Goal: Navigation & Orientation: Find specific page/section

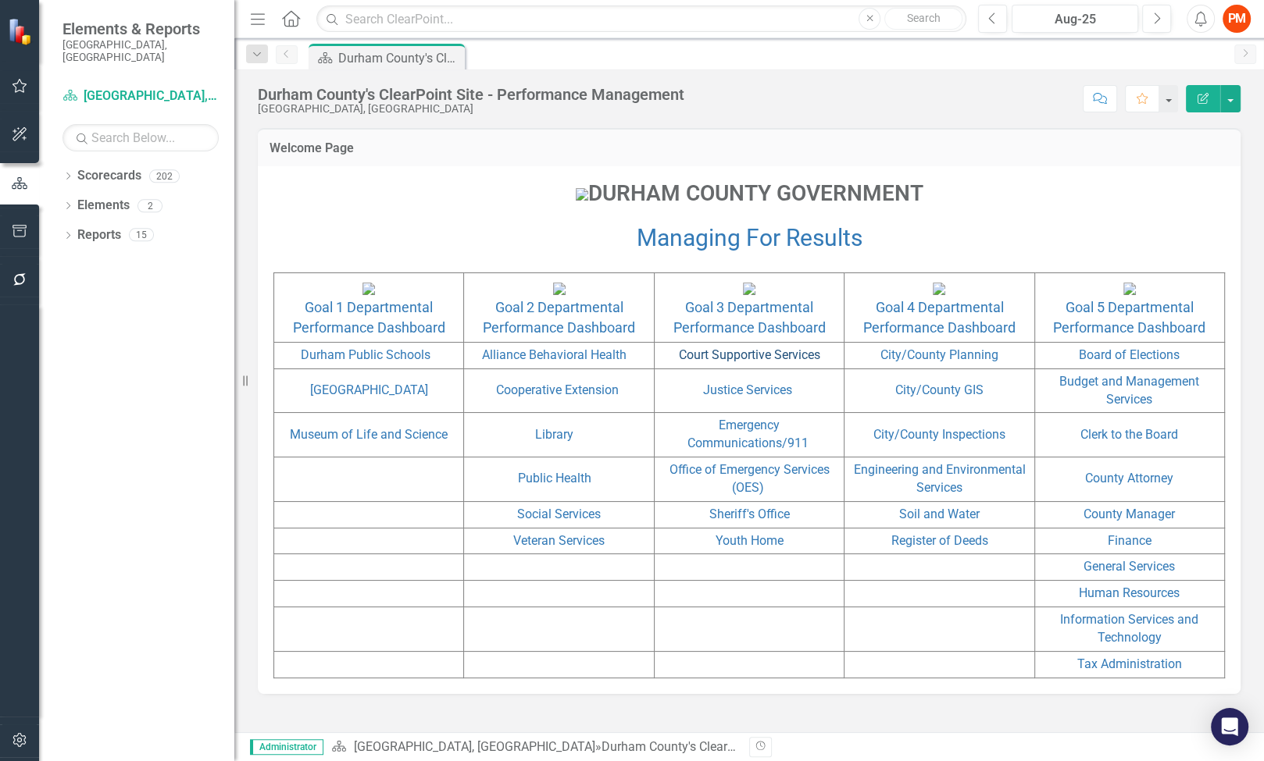
scroll to position [90, 0]
drag, startPoint x: 578, startPoint y: 538, endPoint x: 985, endPoint y: 761, distance: 463.8
click at [578, 522] on link "Social Services" at bounding box center [559, 514] width 84 height 15
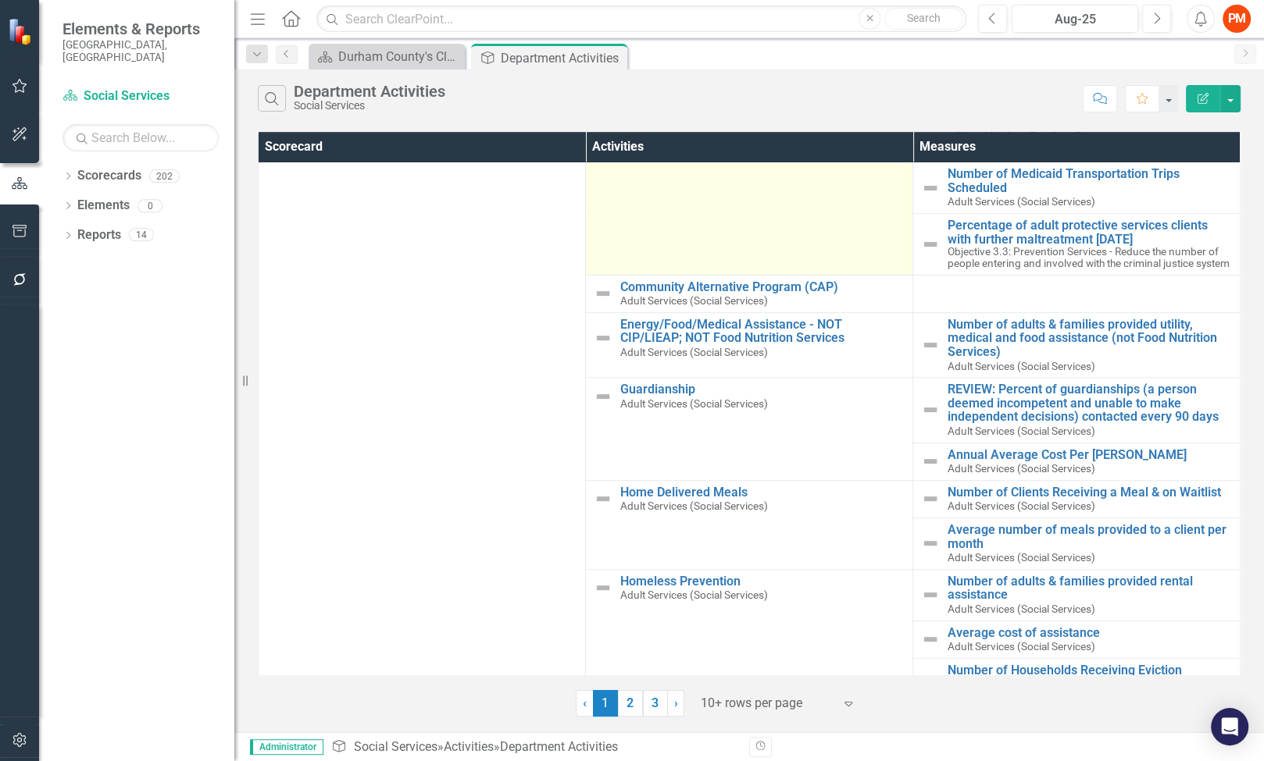
scroll to position [868, 0]
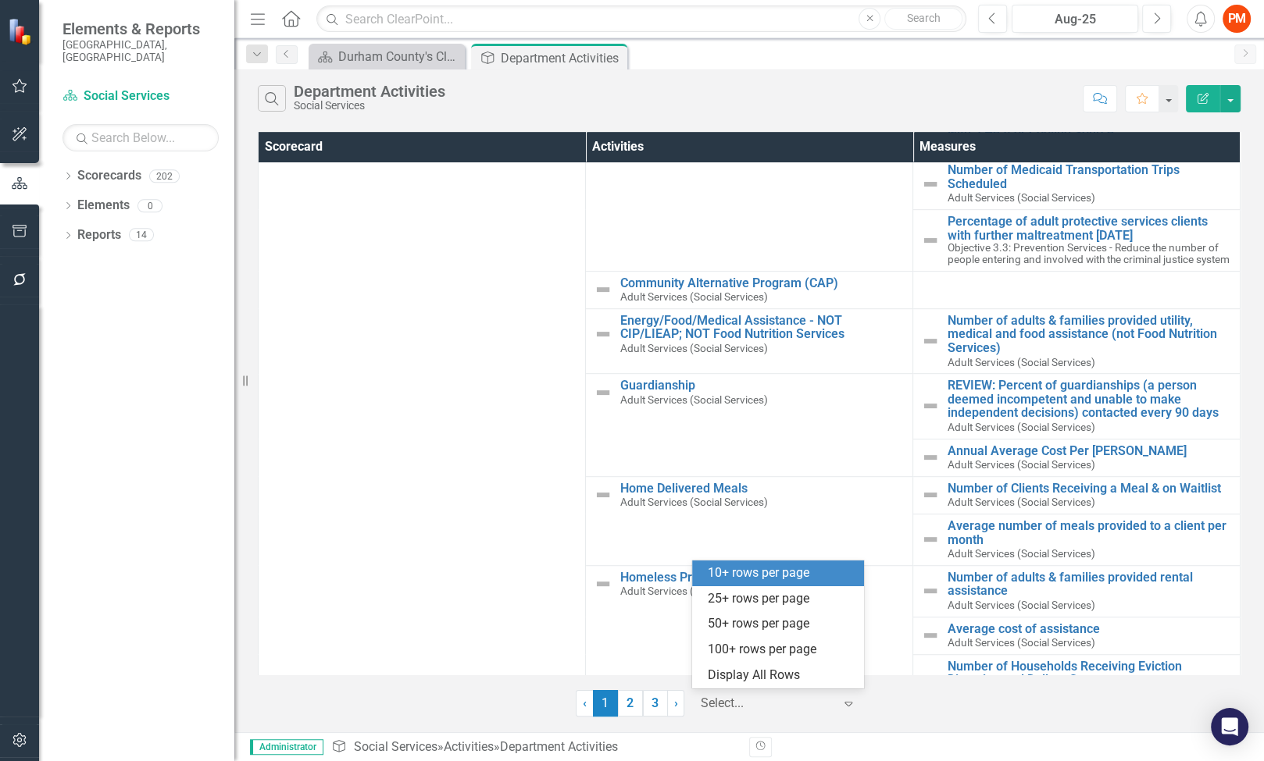
click at [845, 702] on icon "Expand" at bounding box center [848, 703] width 16 height 12
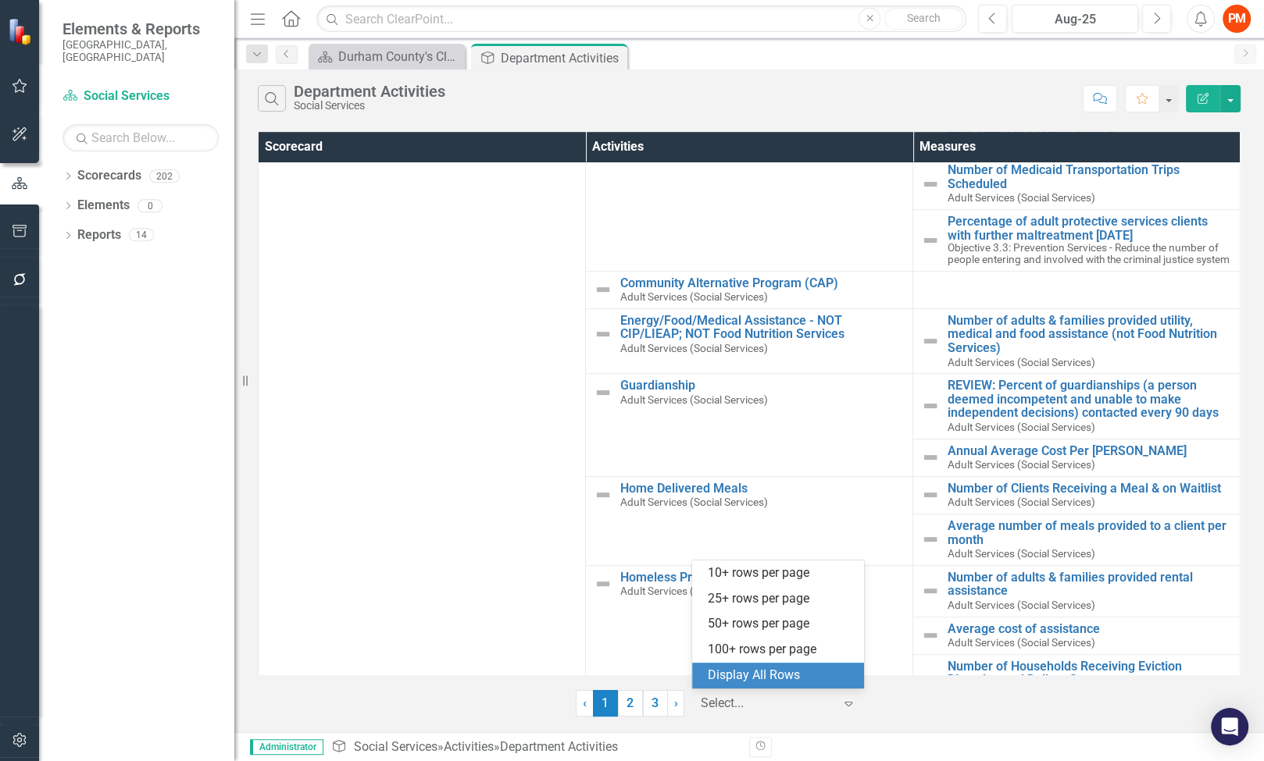
click at [824, 675] on div "Display All Rows" at bounding box center [781, 676] width 147 height 18
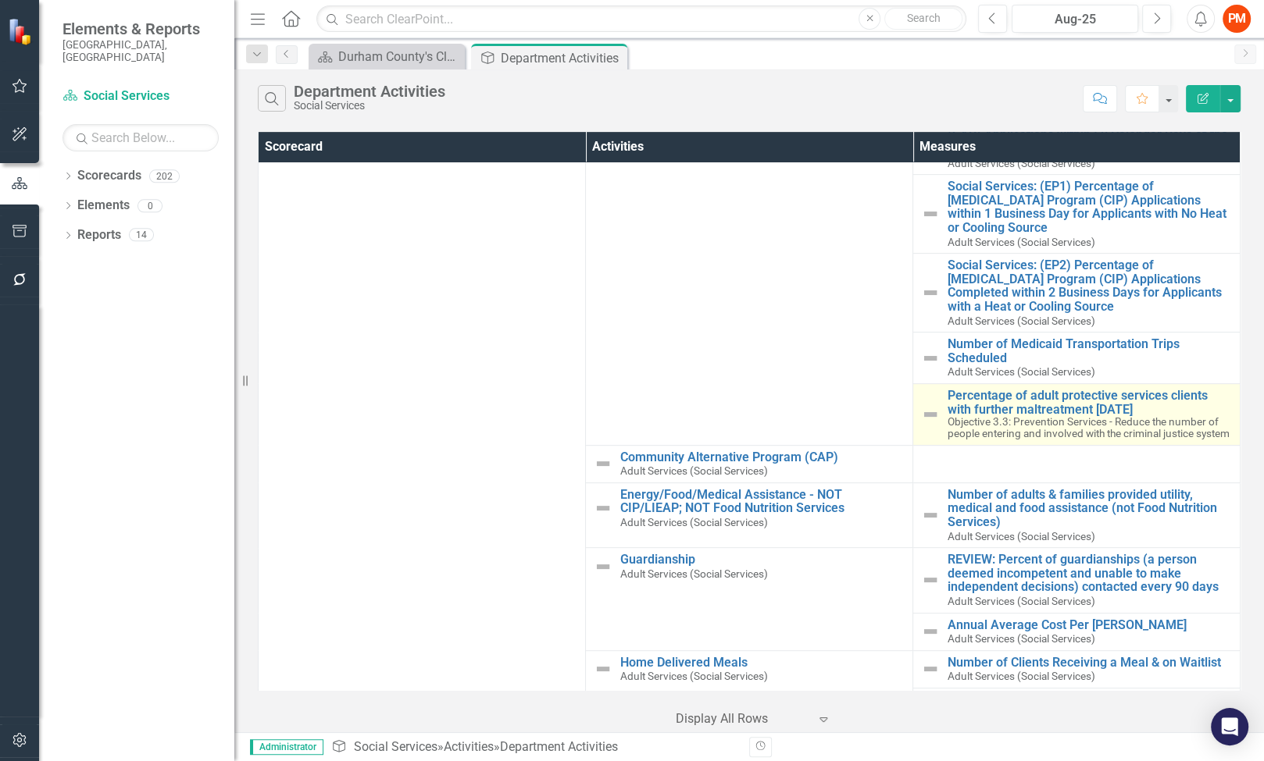
scroll to position [177, 0]
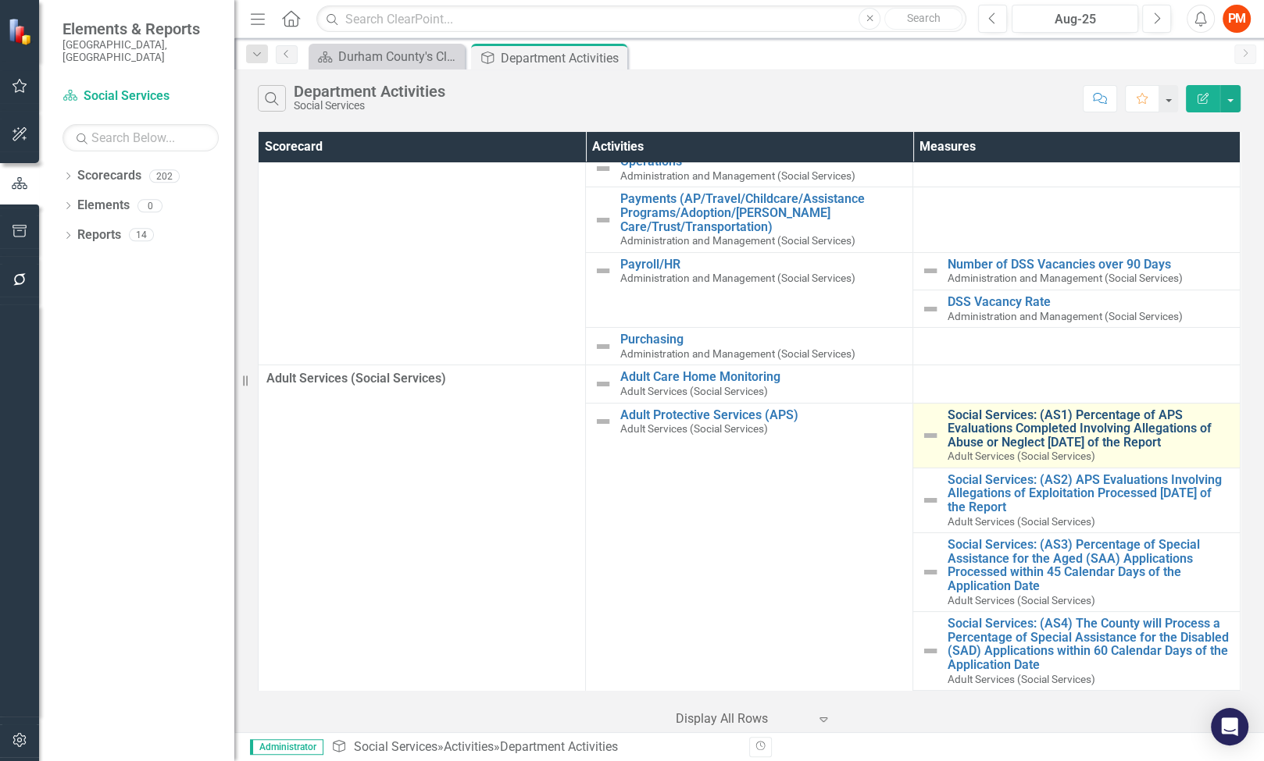
click at [1027, 417] on link "Social Services: (AS1) Percentage of APS Evaluations Completed Involving Allega…" at bounding box center [1089, 428] width 284 height 41
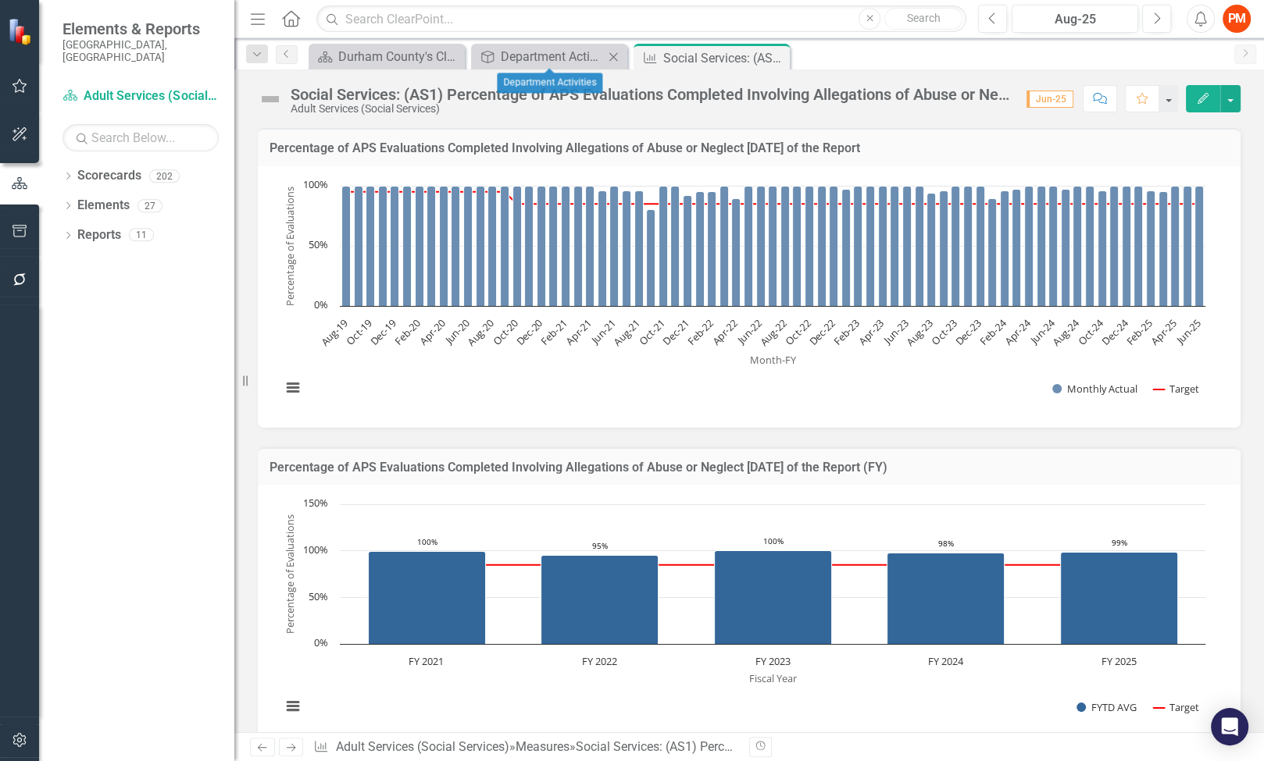
click at [513, 66] on div "Activity Department Activities Close" at bounding box center [549, 57] width 156 height 26
click at [522, 57] on div "Department Activities" at bounding box center [552, 57] width 103 height 20
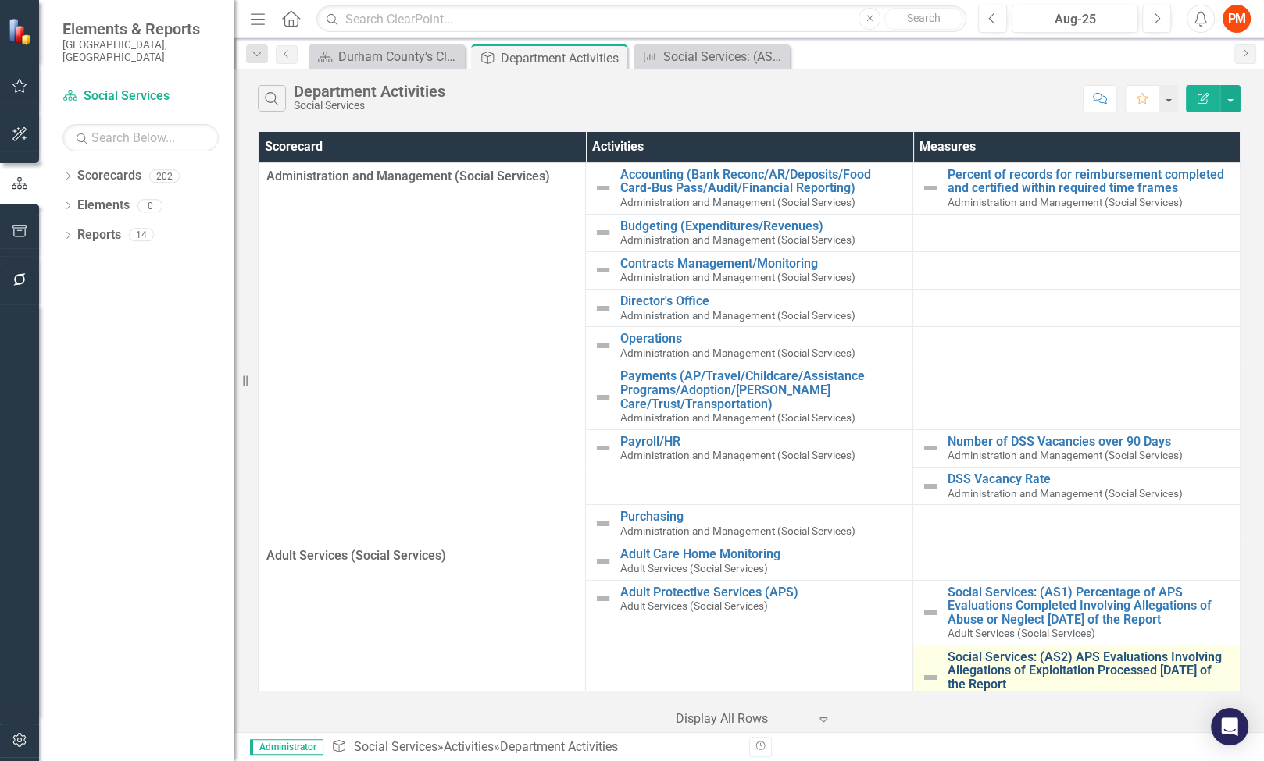
click at [1078, 662] on link "Social Services: (AS2) APS Evaluations Involving Allegations of Exploitation Pr…" at bounding box center [1089, 671] width 284 height 41
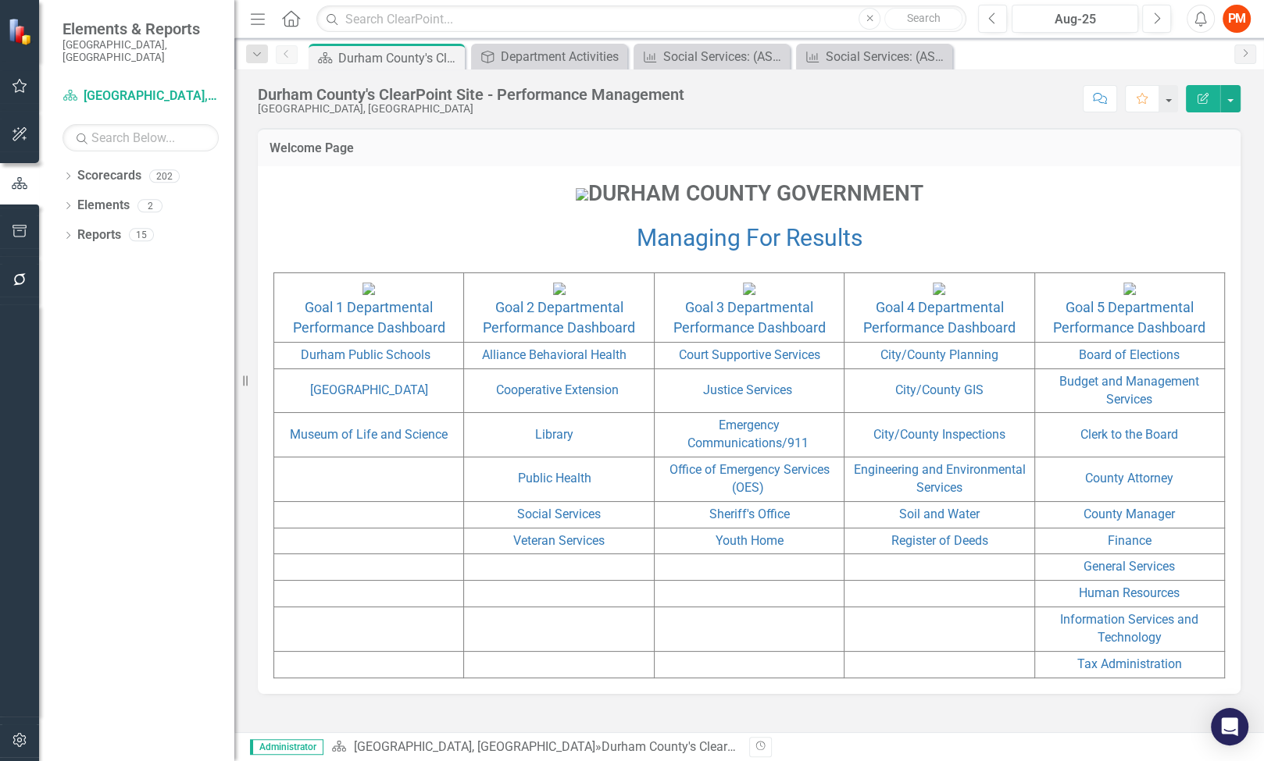
click at [302, 255] on p "Managing For Results" at bounding box center [748, 237] width 951 height 37
click at [74, 168] on div "Dropdown Scorecards 202" at bounding box center [148, 178] width 172 height 30
click at [68, 173] on icon "Dropdown" at bounding box center [67, 177] width 11 height 9
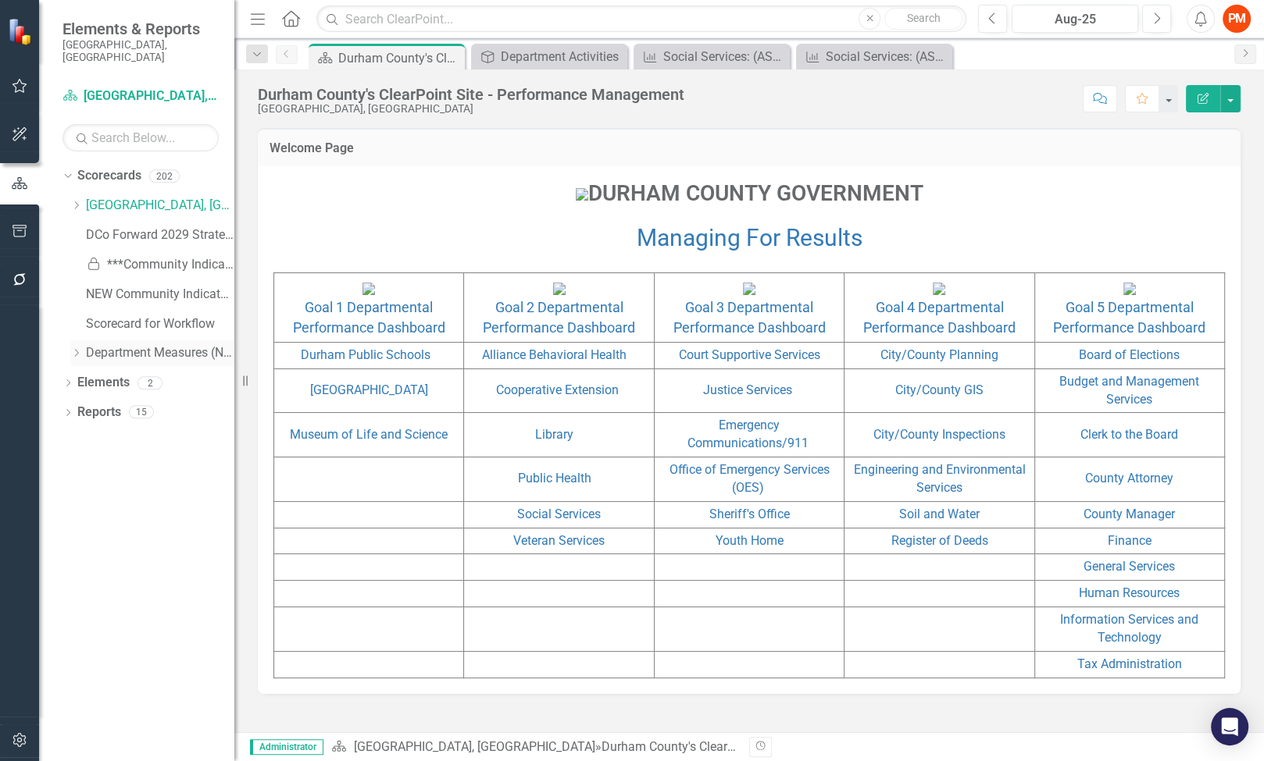
click at [71, 350] on div "Dropdown Department Measures (New)" at bounding box center [152, 354] width 164 height 26
click at [72, 348] on icon "Dropdown" at bounding box center [76, 352] width 12 height 9
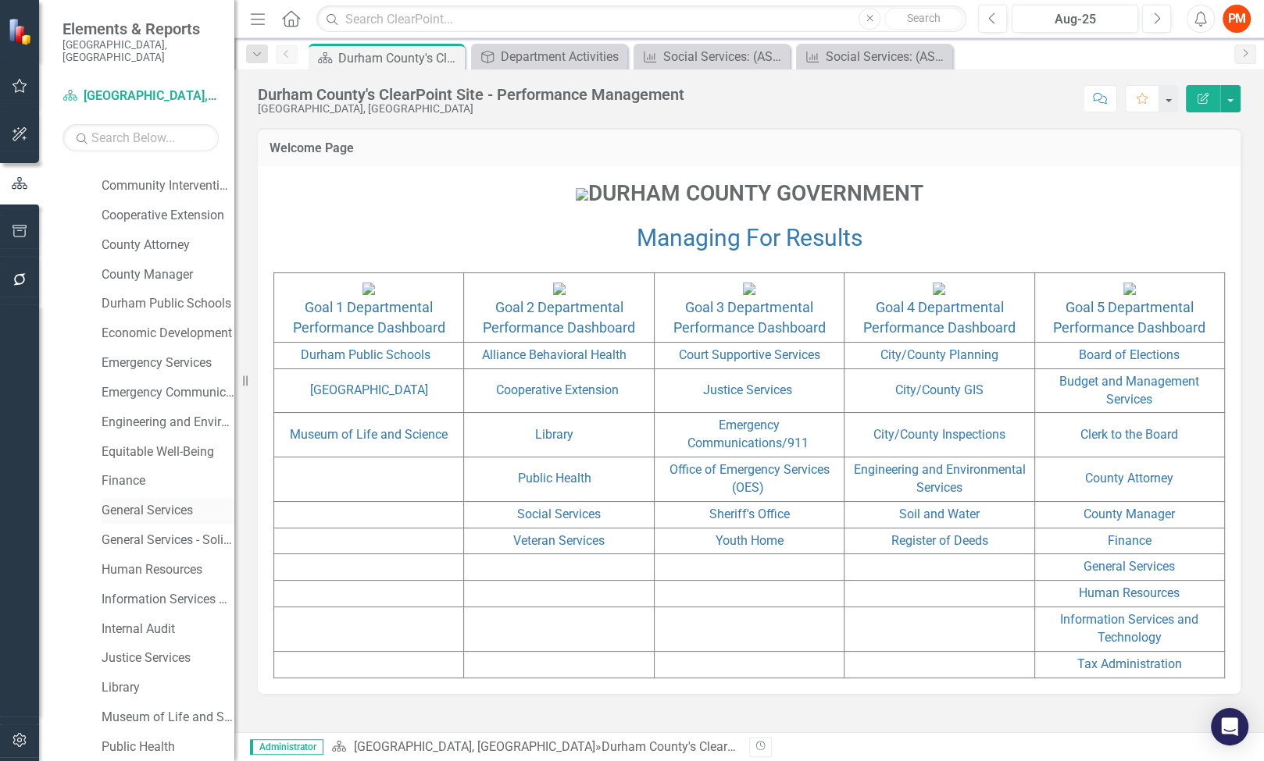
scroll to position [894, 0]
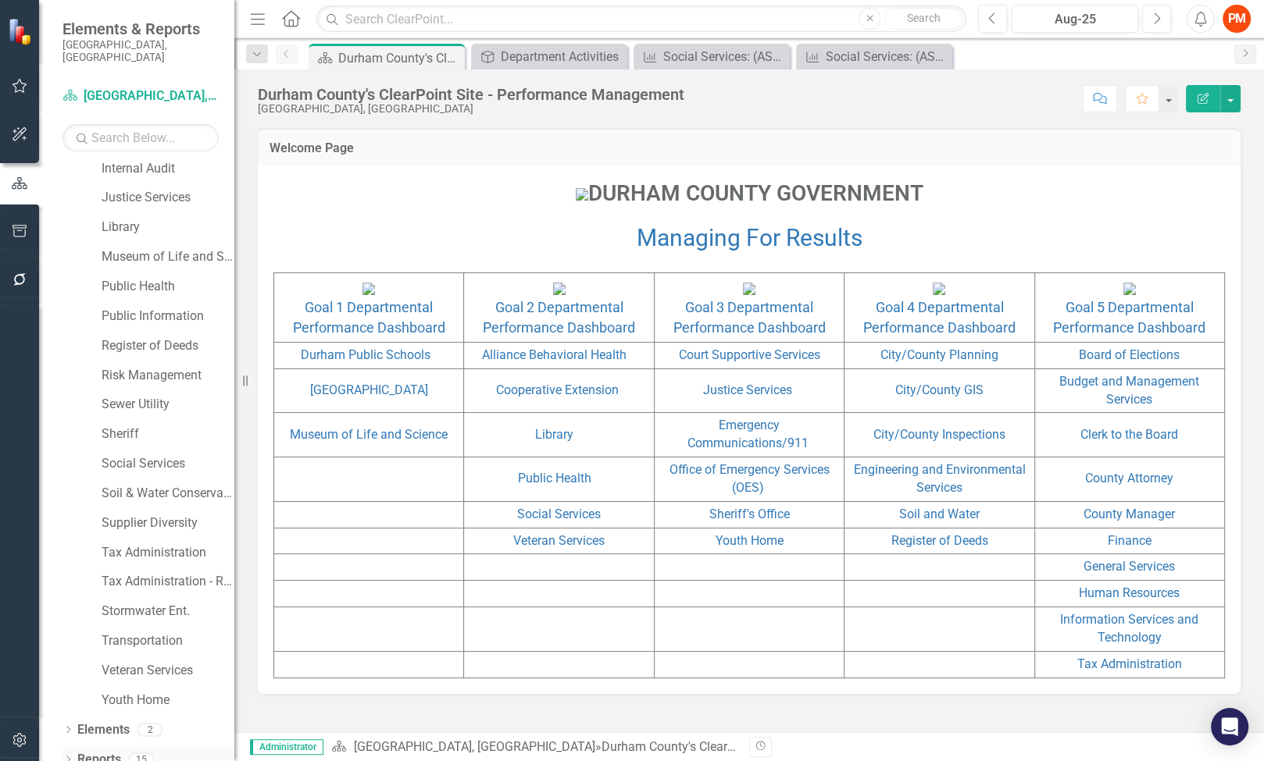
click at [70, 755] on div "Dropdown" at bounding box center [67, 761] width 11 height 13
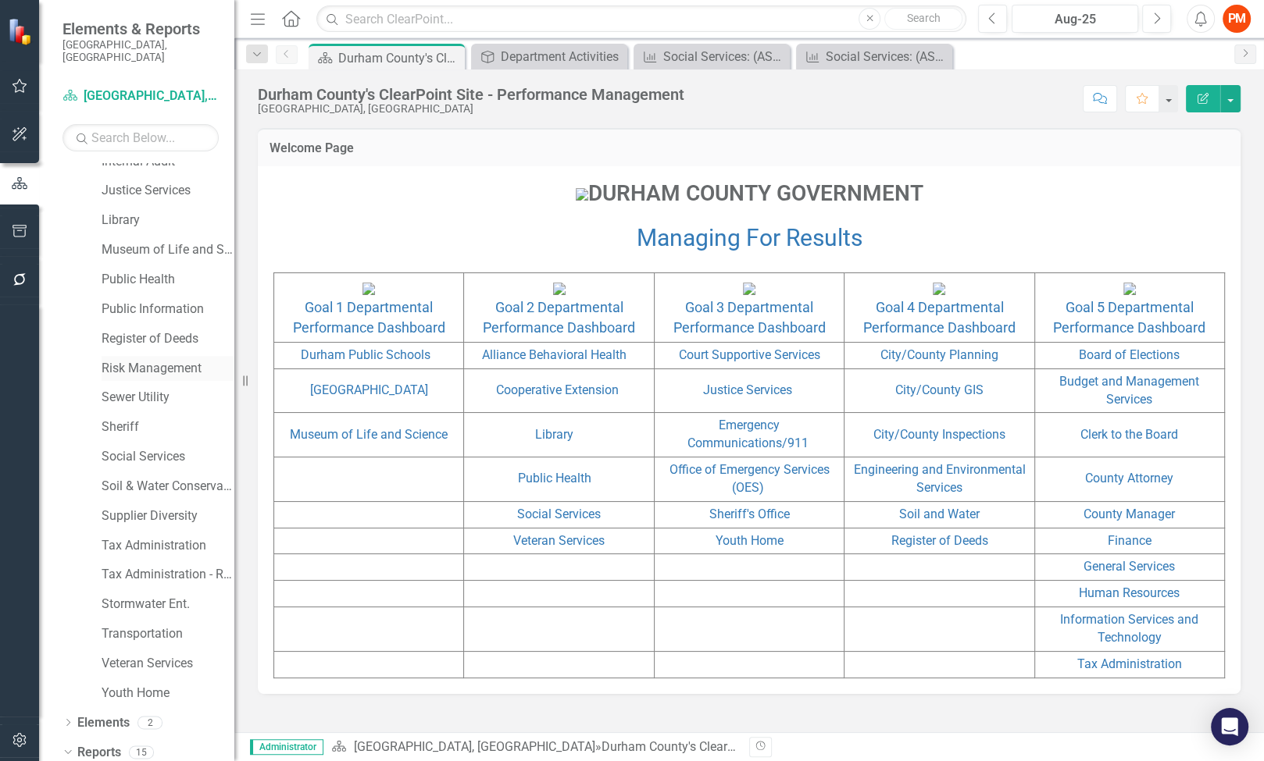
scroll to position [1089, 0]
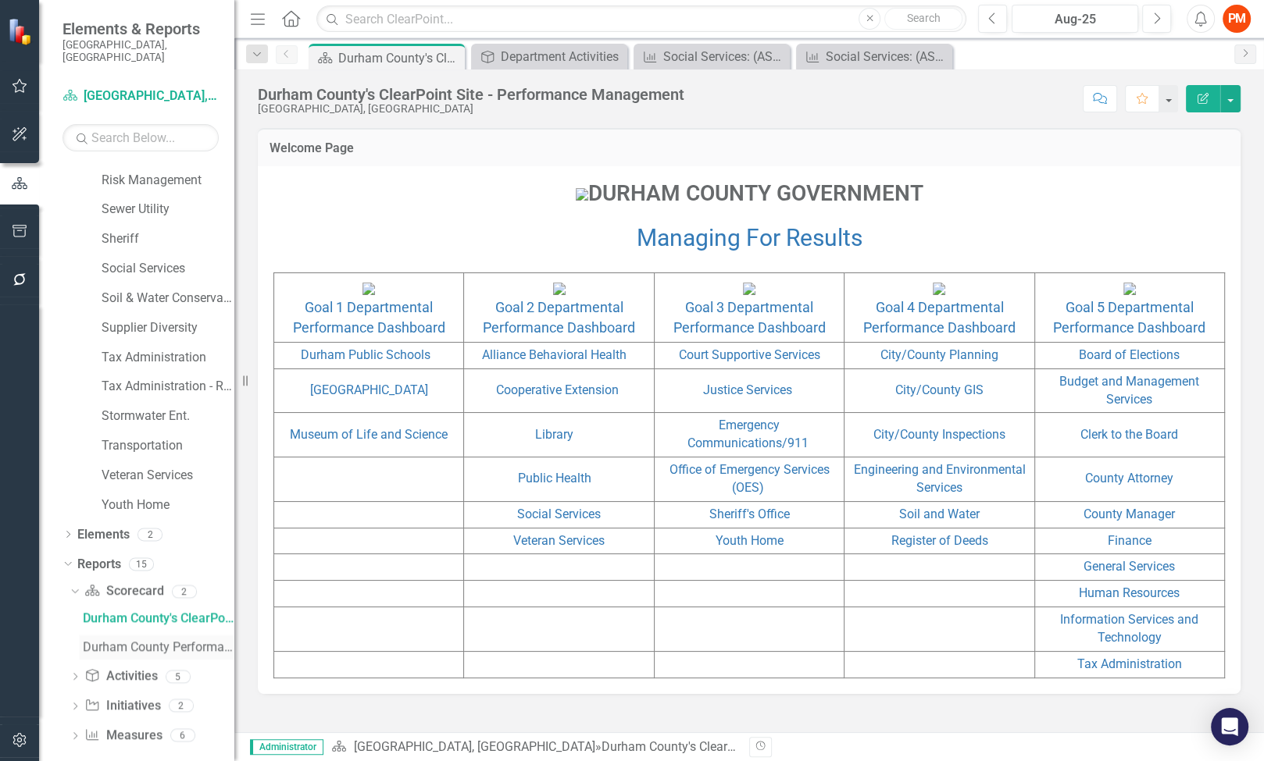
click at [146, 640] on div "Durham County Performance Management" at bounding box center [159, 647] width 152 height 14
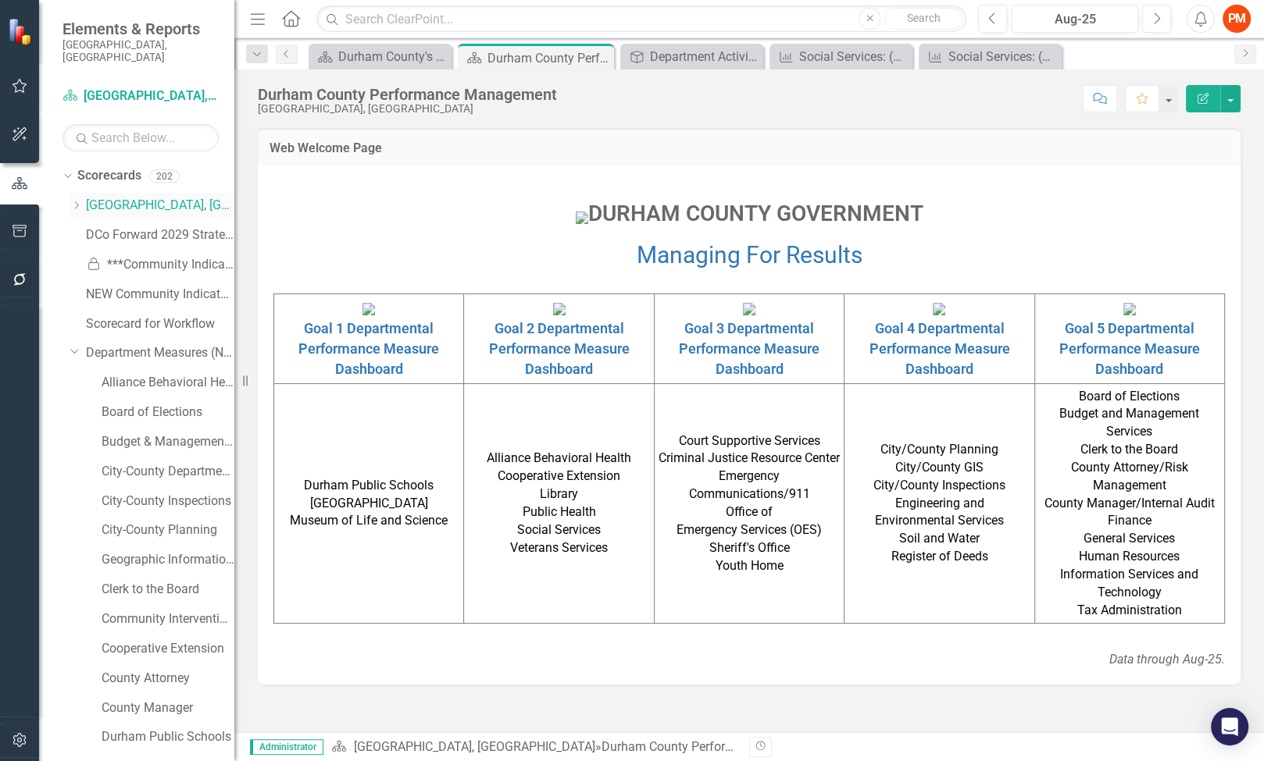
click at [147, 197] on link "[GEOGRAPHIC_DATA], [GEOGRAPHIC_DATA]" at bounding box center [160, 206] width 148 height 18
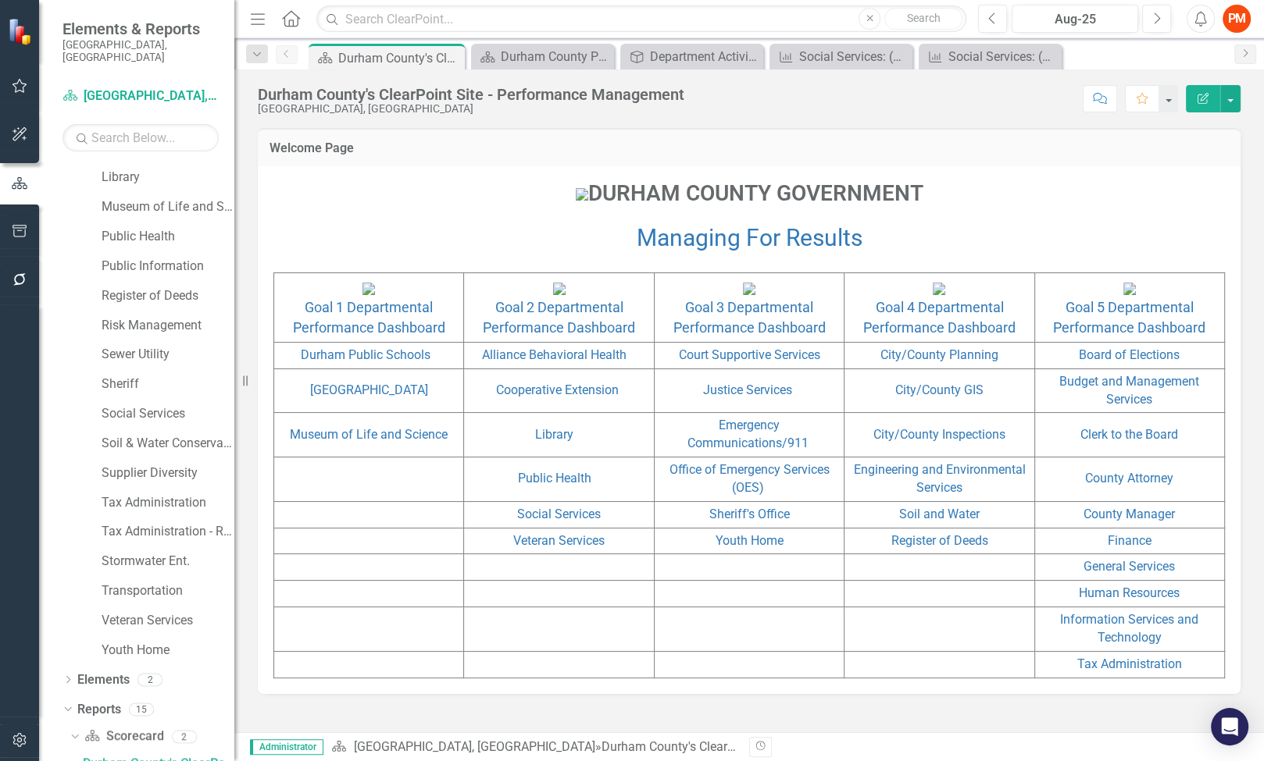
scroll to position [90, 0]
click at [537, 336] on link "Goal 2 Departmental Performance Dashboard" at bounding box center [559, 317] width 152 height 37
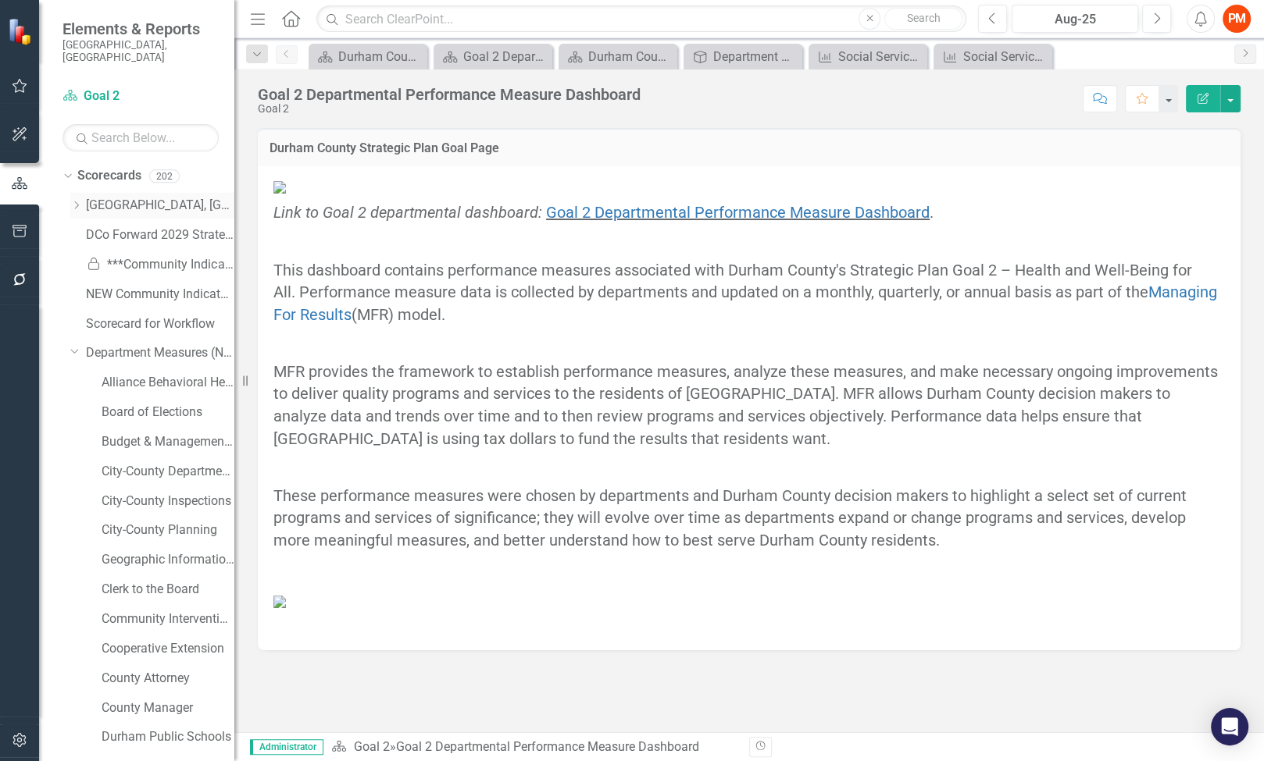
click at [105, 203] on div "Dropdown Durham County, NC" at bounding box center [152, 206] width 164 height 26
click at [126, 197] on link "[GEOGRAPHIC_DATA], [GEOGRAPHIC_DATA]" at bounding box center [160, 206] width 148 height 18
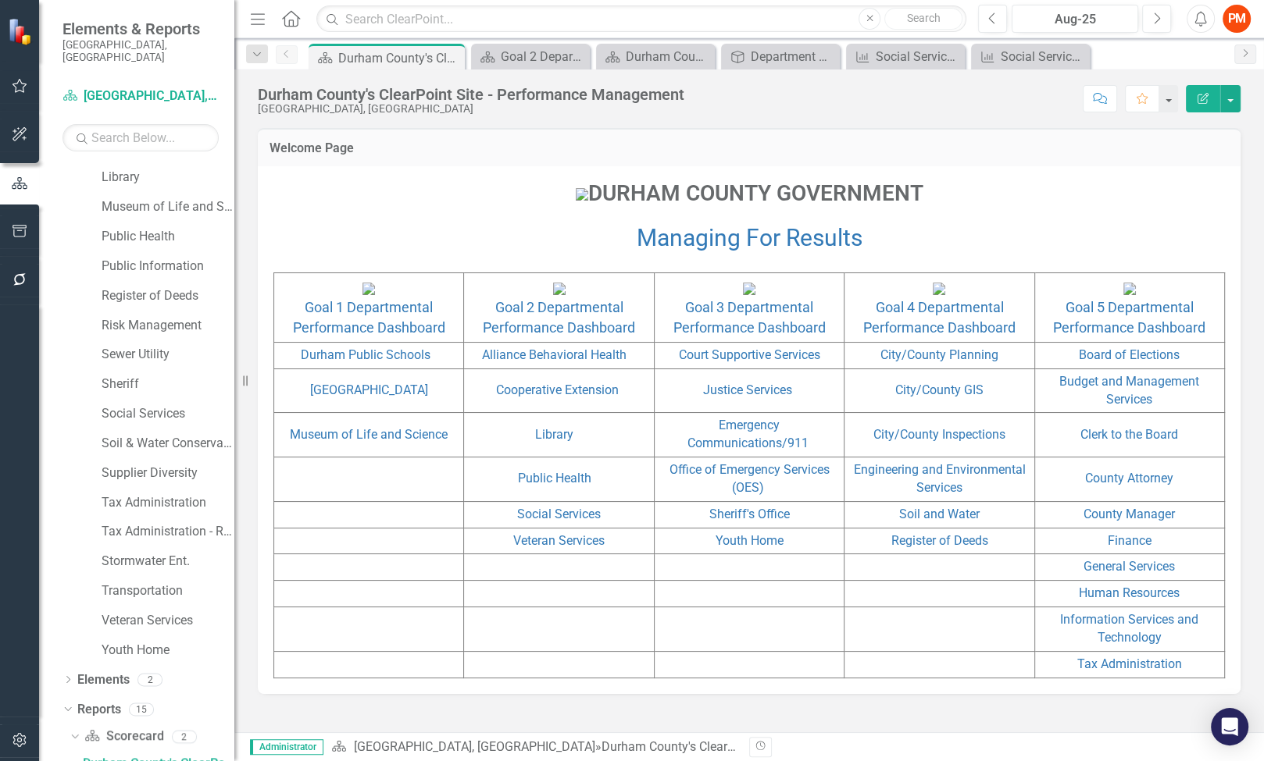
scroll to position [3, 0]
click at [576, 336] on link "Goal 2 Departmental Performance Dashboard" at bounding box center [559, 317] width 152 height 37
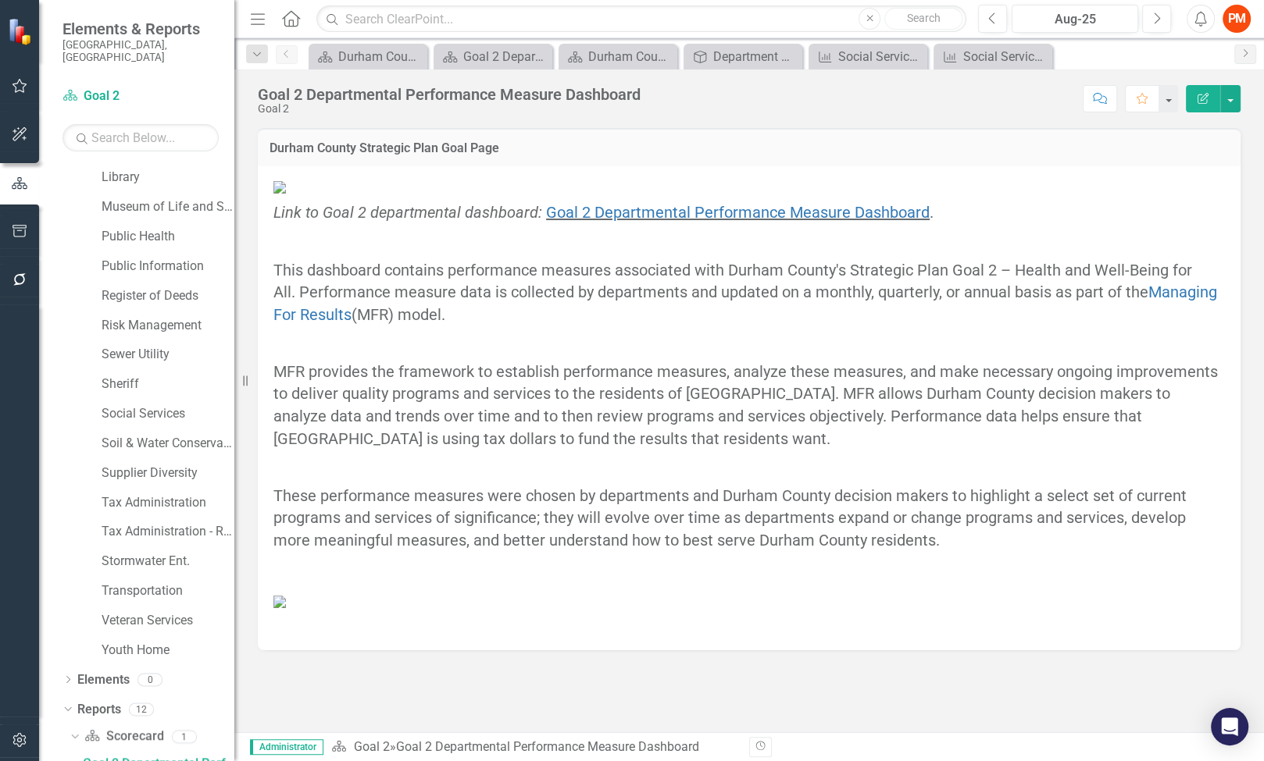
click at [1111, 189] on figure at bounding box center [748, 187] width 951 height 18
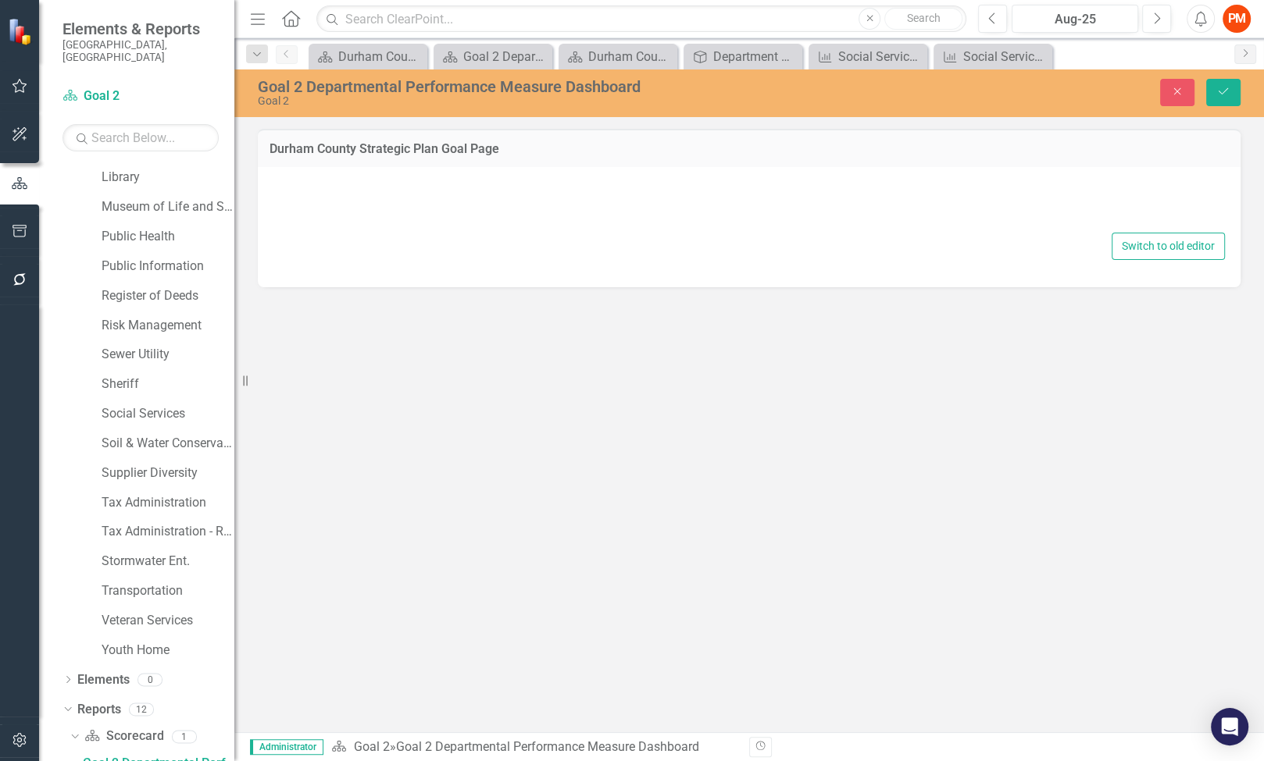
type textarea "<figure><span style="font-size: 14px;"><img src="documents/district5396/images/…"
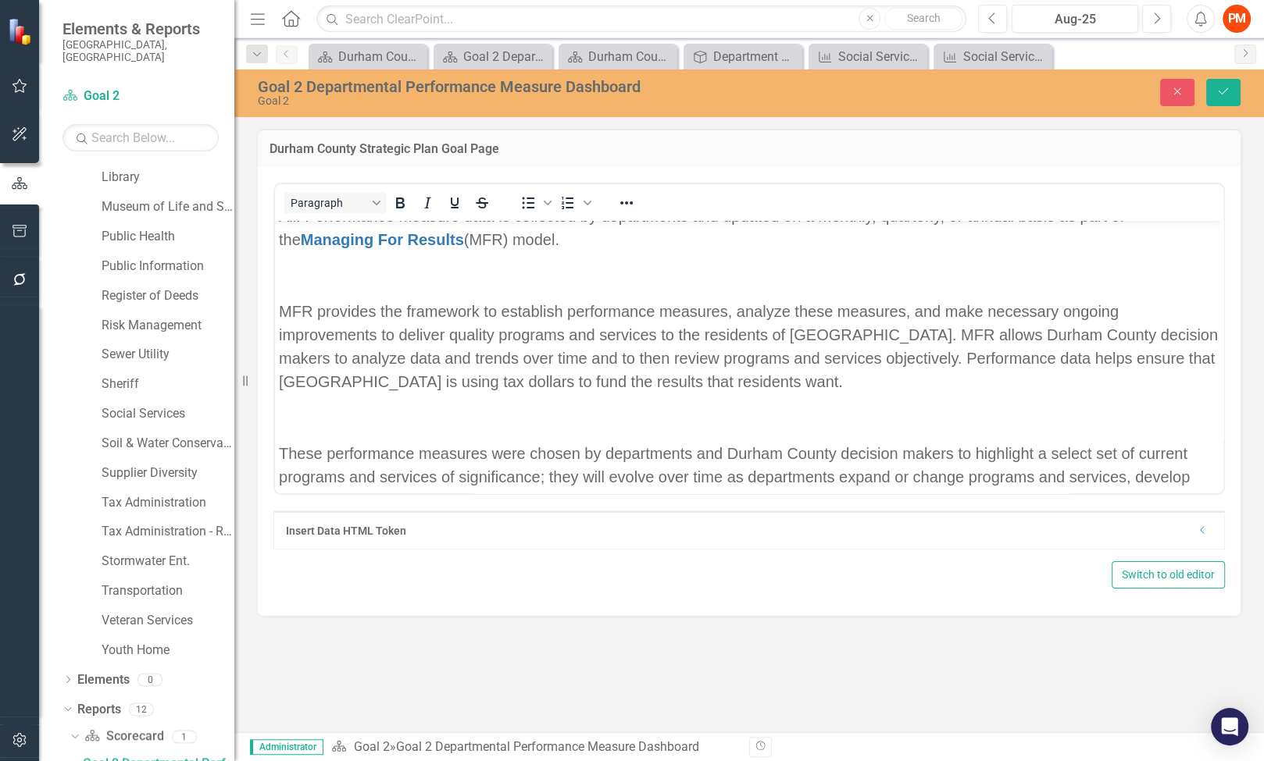
scroll to position [154, 0]
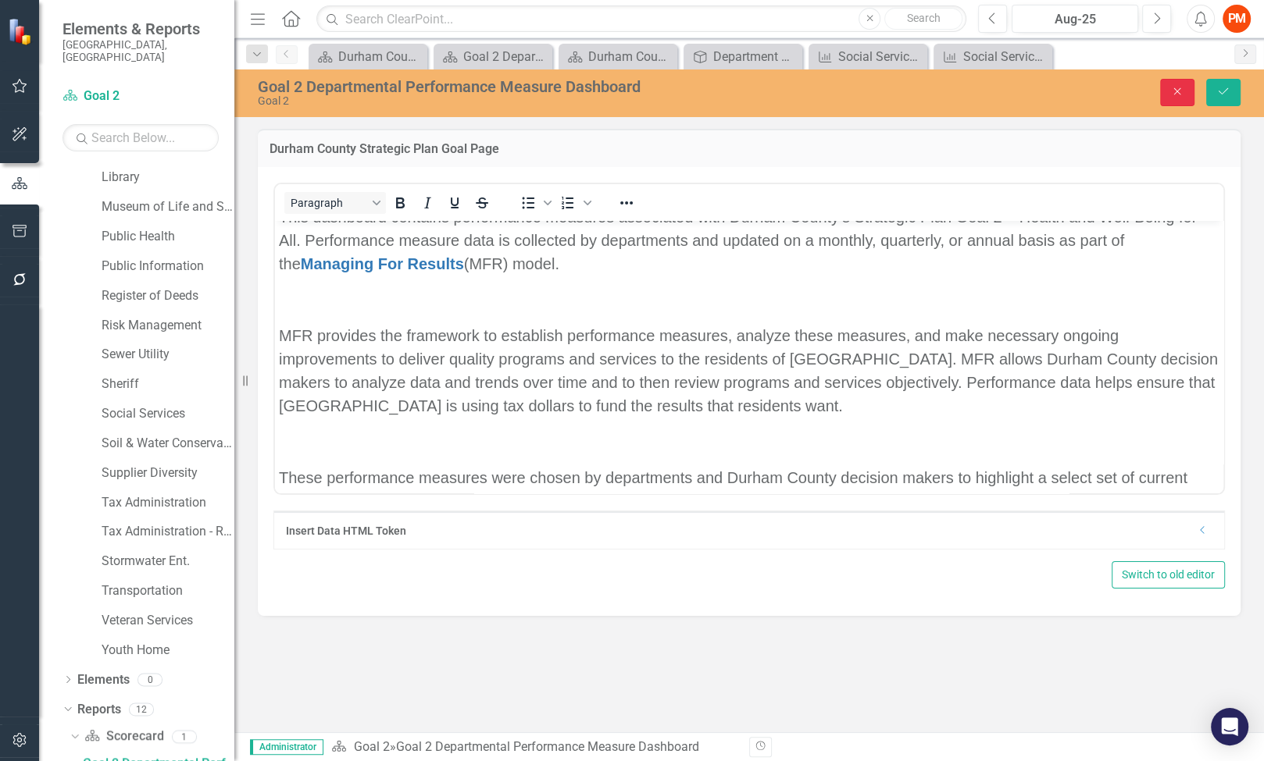
click at [1164, 90] on button "Close" at bounding box center [1177, 92] width 34 height 27
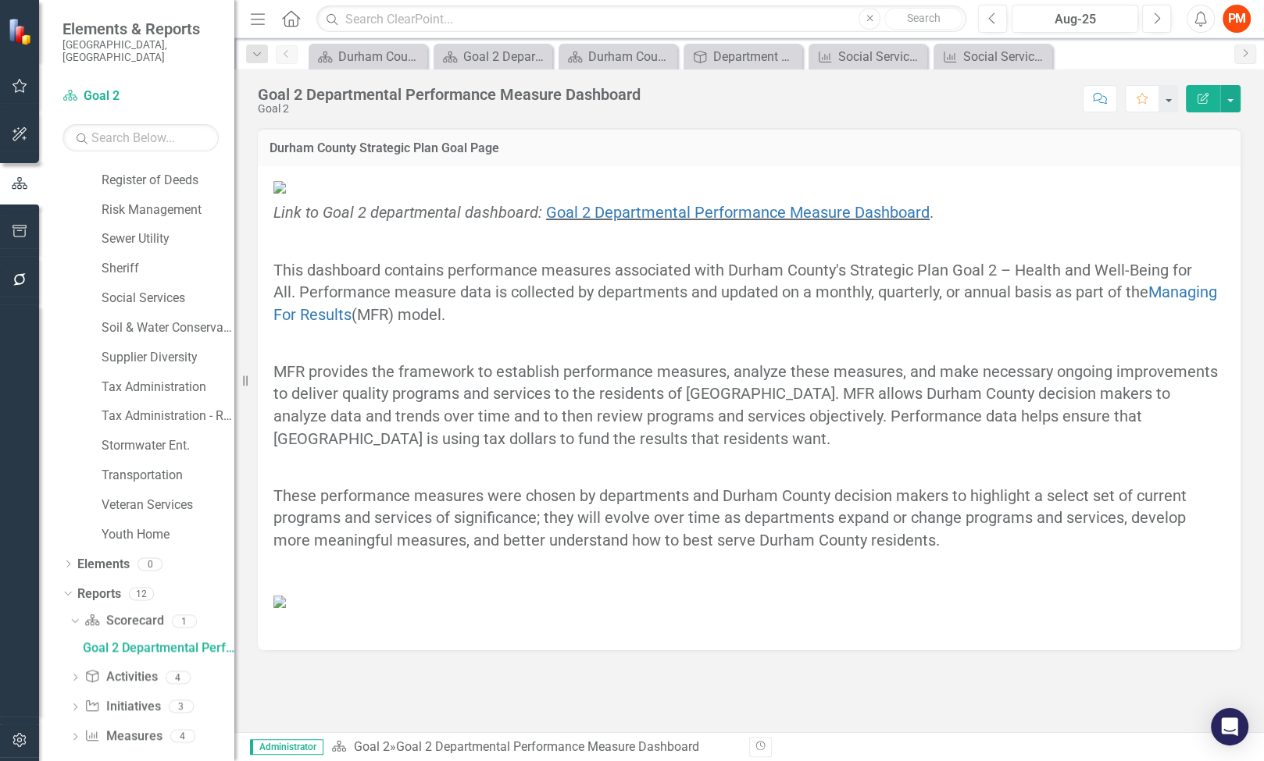
scroll to position [1061, 0]
click at [1173, 196] on figure at bounding box center [748, 187] width 951 height 18
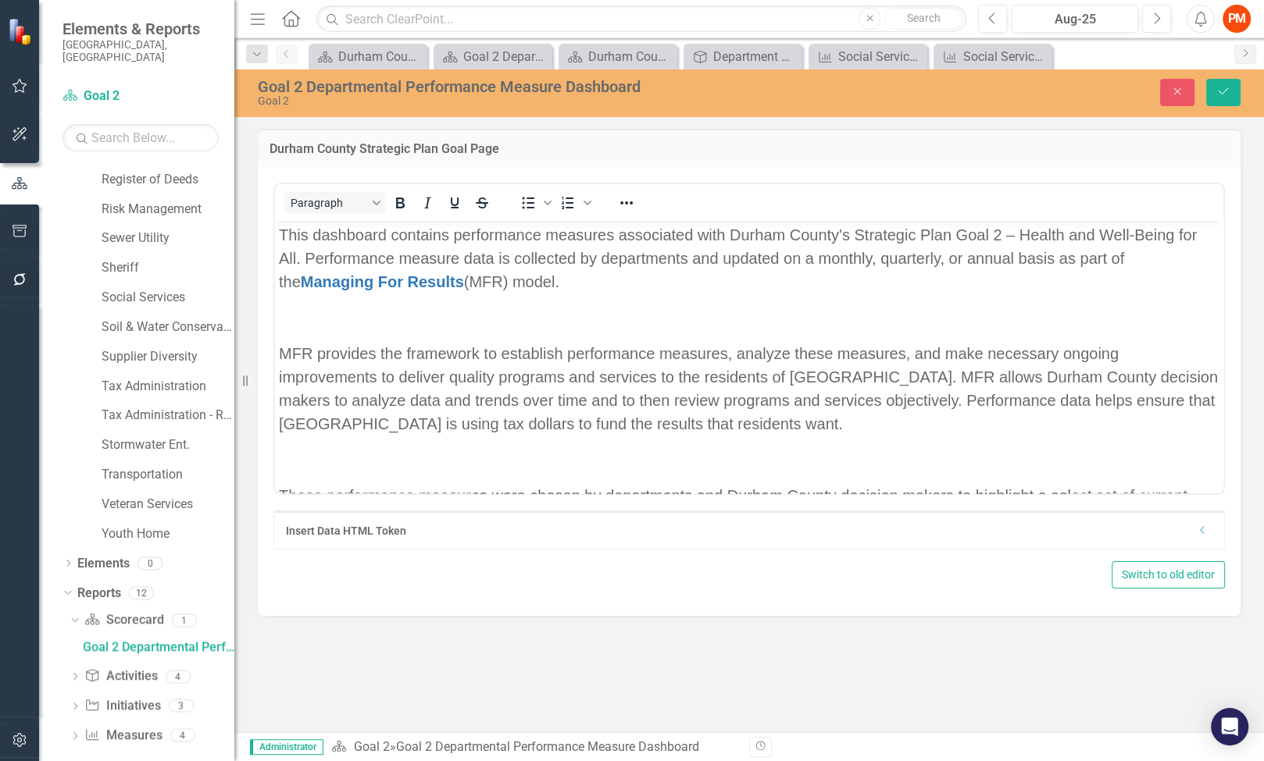
scroll to position [87, 0]
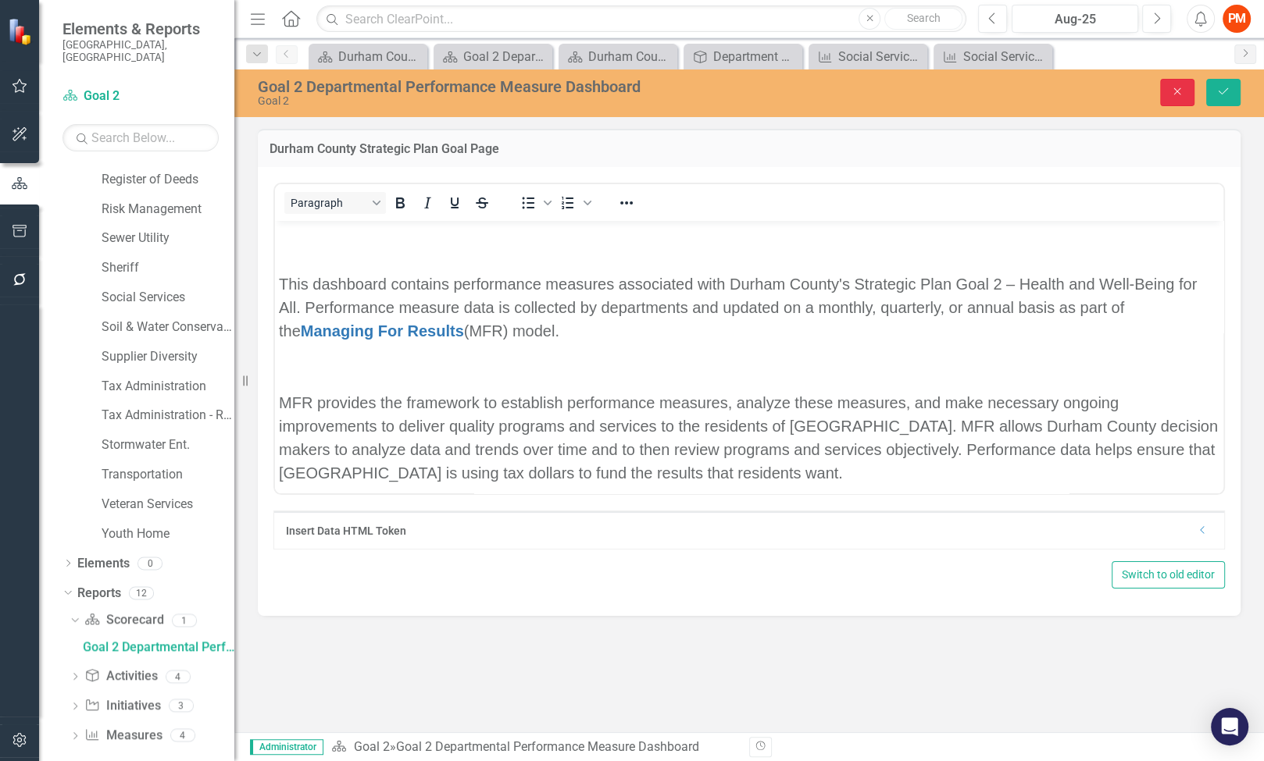
click at [1178, 94] on icon "Close" at bounding box center [1177, 91] width 14 height 11
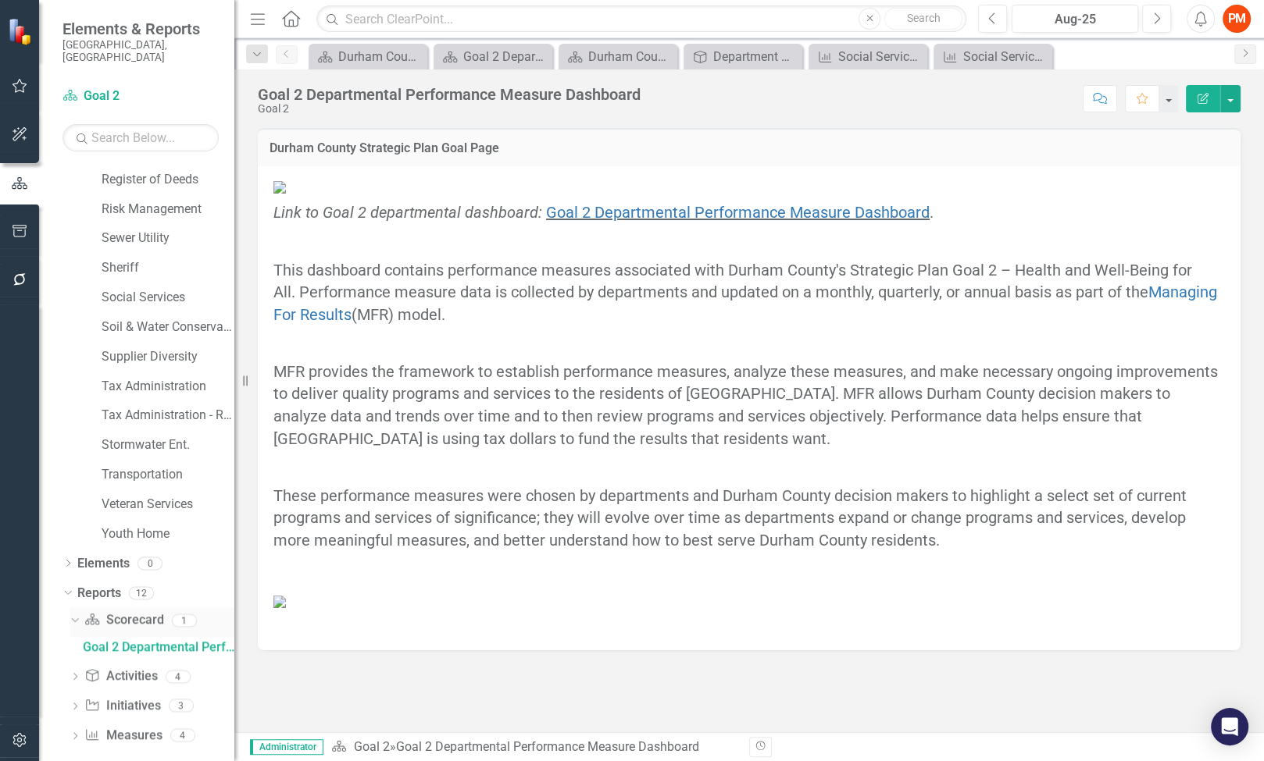
click at [147, 612] on link "Scorecard Scorecard" at bounding box center [123, 621] width 79 height 18
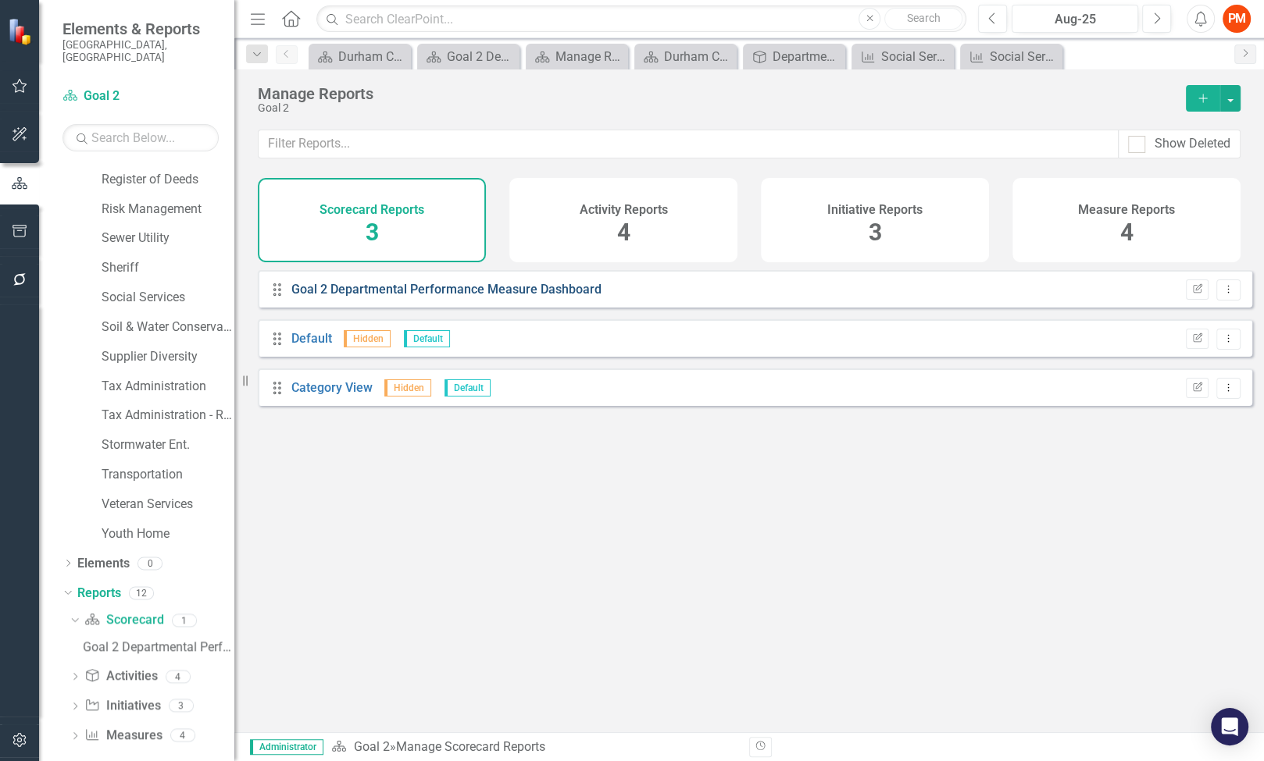
click at [381, 297] on link "Goal 2 Departmental Performance Measure Dashboard" at bounding box center [446, 289] width 310 height 15
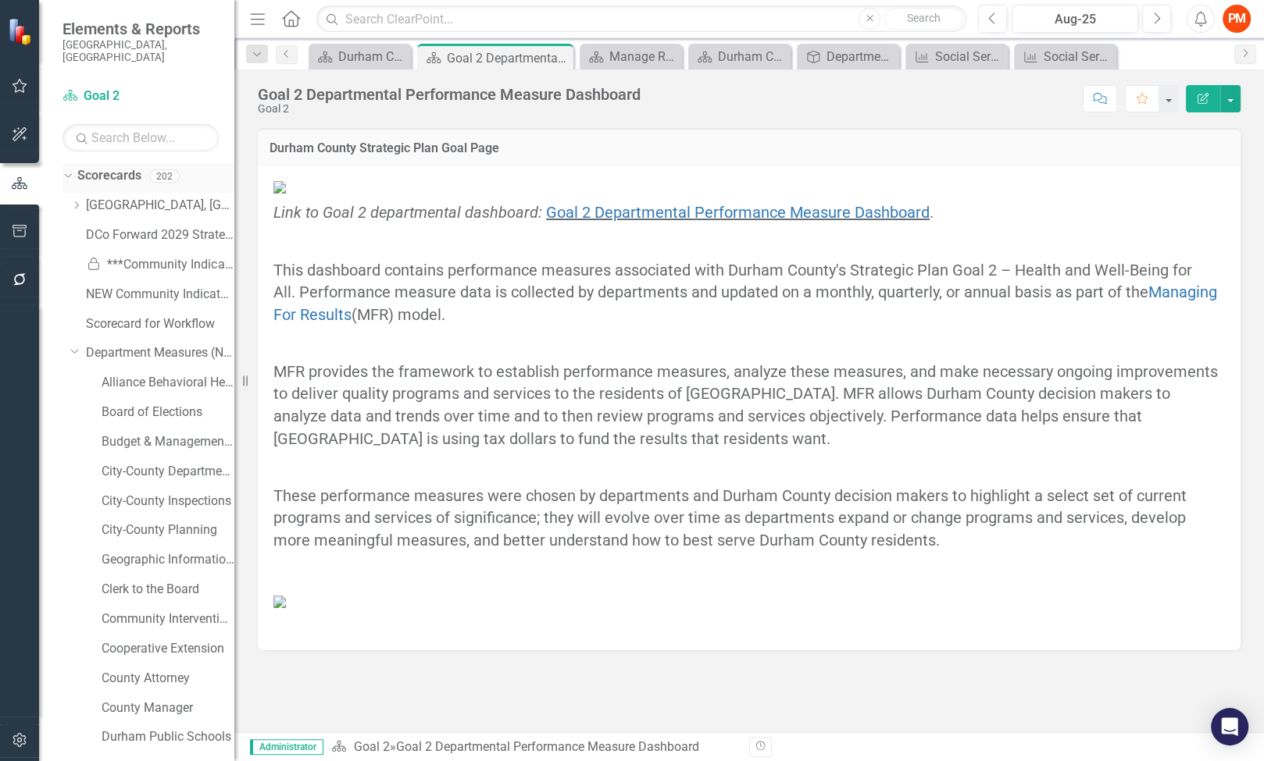
click at [120, 170] on link "Scorecards" at bounding box center [109, 176] width 64 height 18
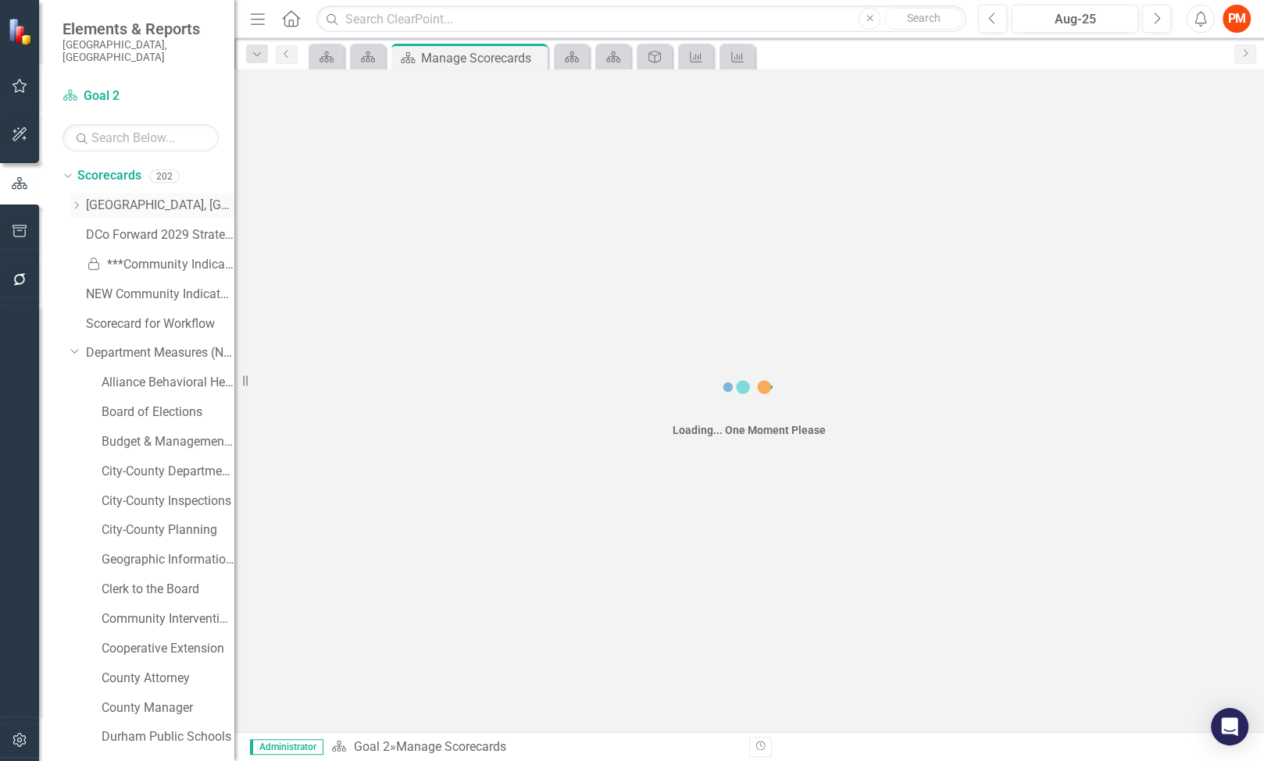
click at [124, 197] on link "[GEOGRAPHIC_DATA], [GEOGRAPHIC_DATA]" at bounding box center [160, 206] width 148 height 18
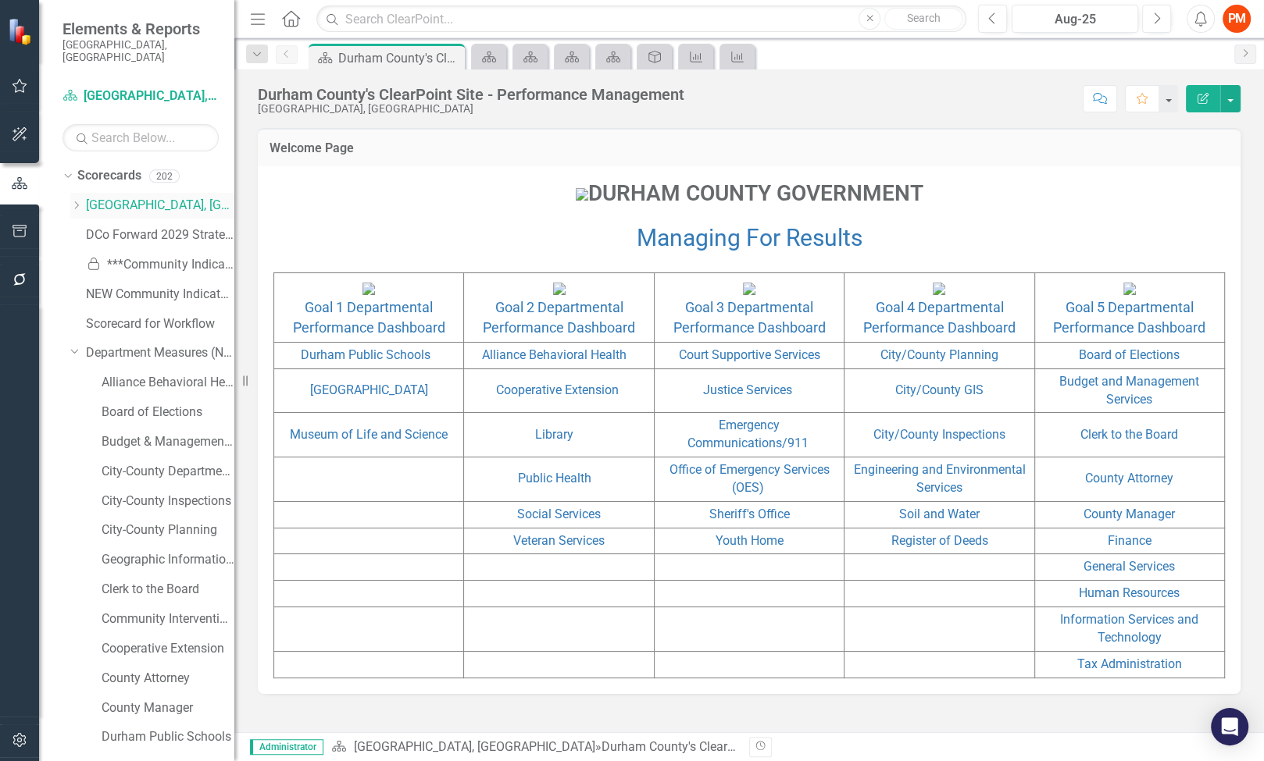
click at [73, 201] on icon "Dropdown" at bounding box center [76, 205] width 12 height 9
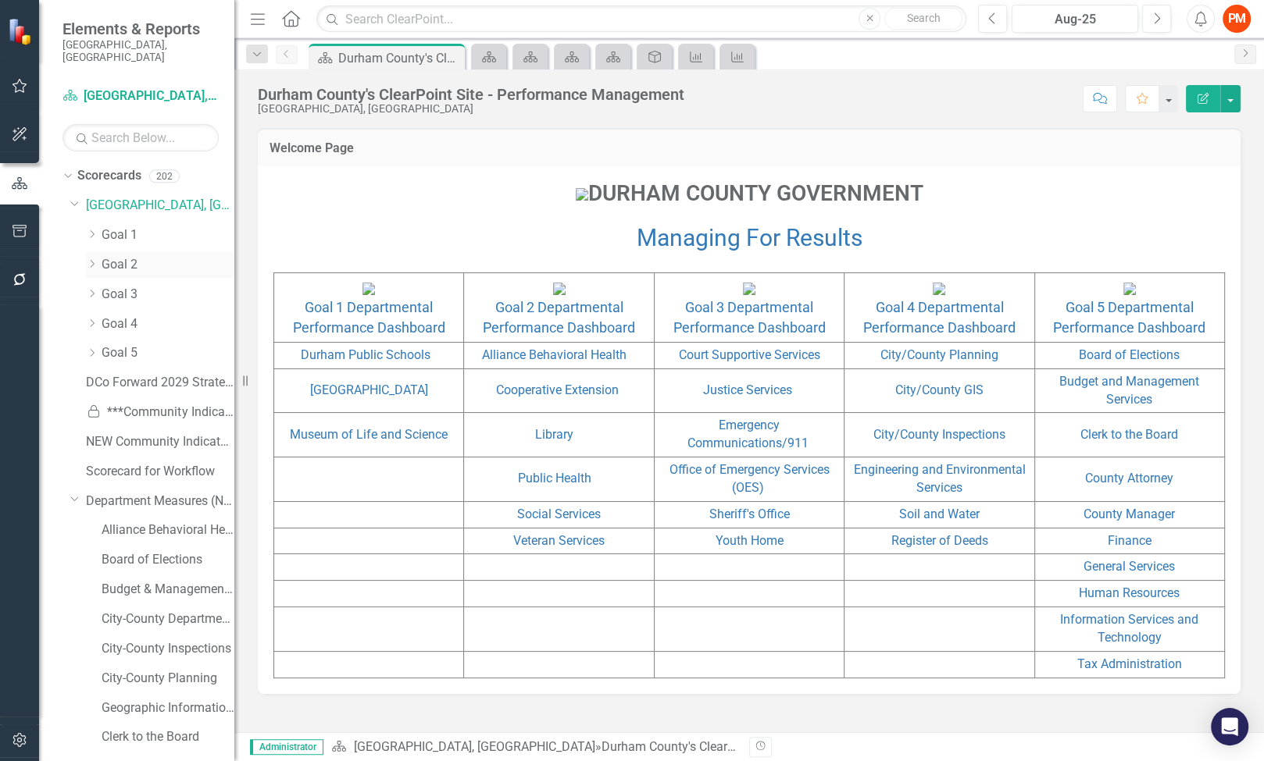
click at [110, 256] on link "Goal 2" at bounding box center [168, 265] width 133 height 18
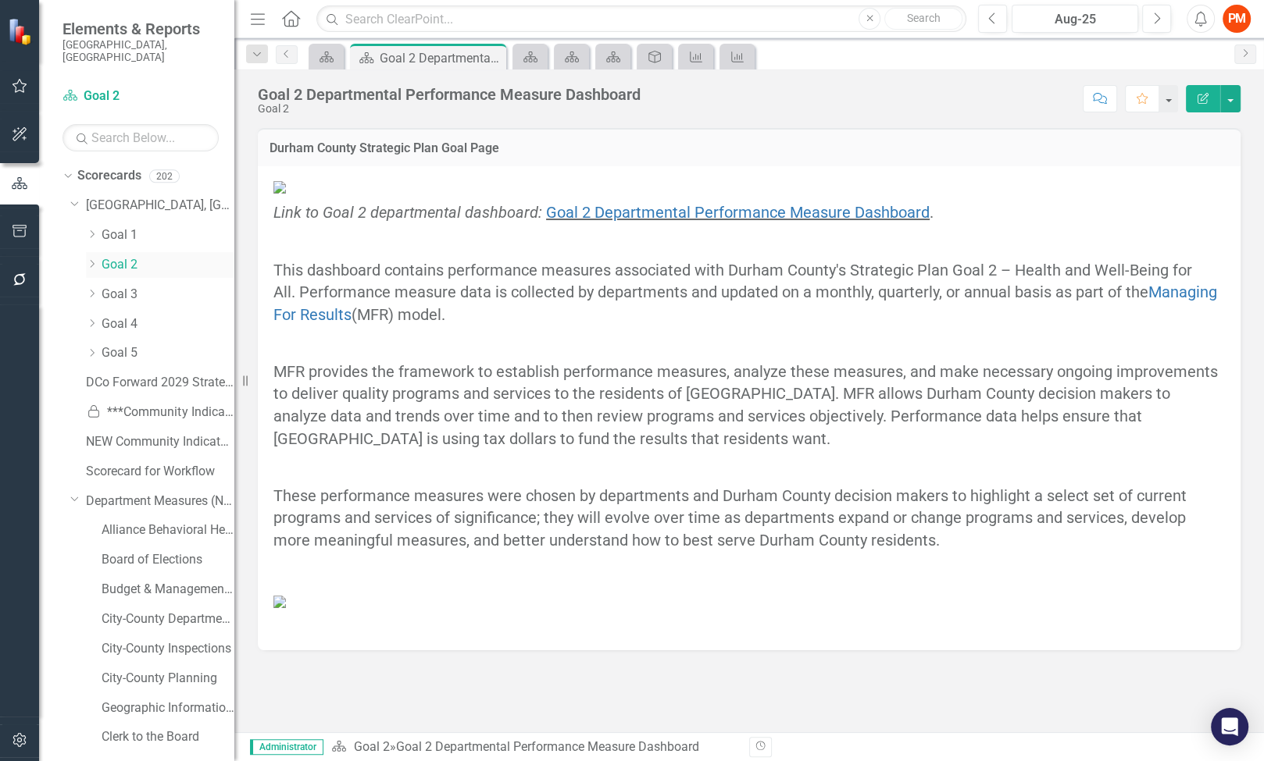
click at [86, 259] on icon "Dropdown" at bounding box center [92, 263] width 12 height 9
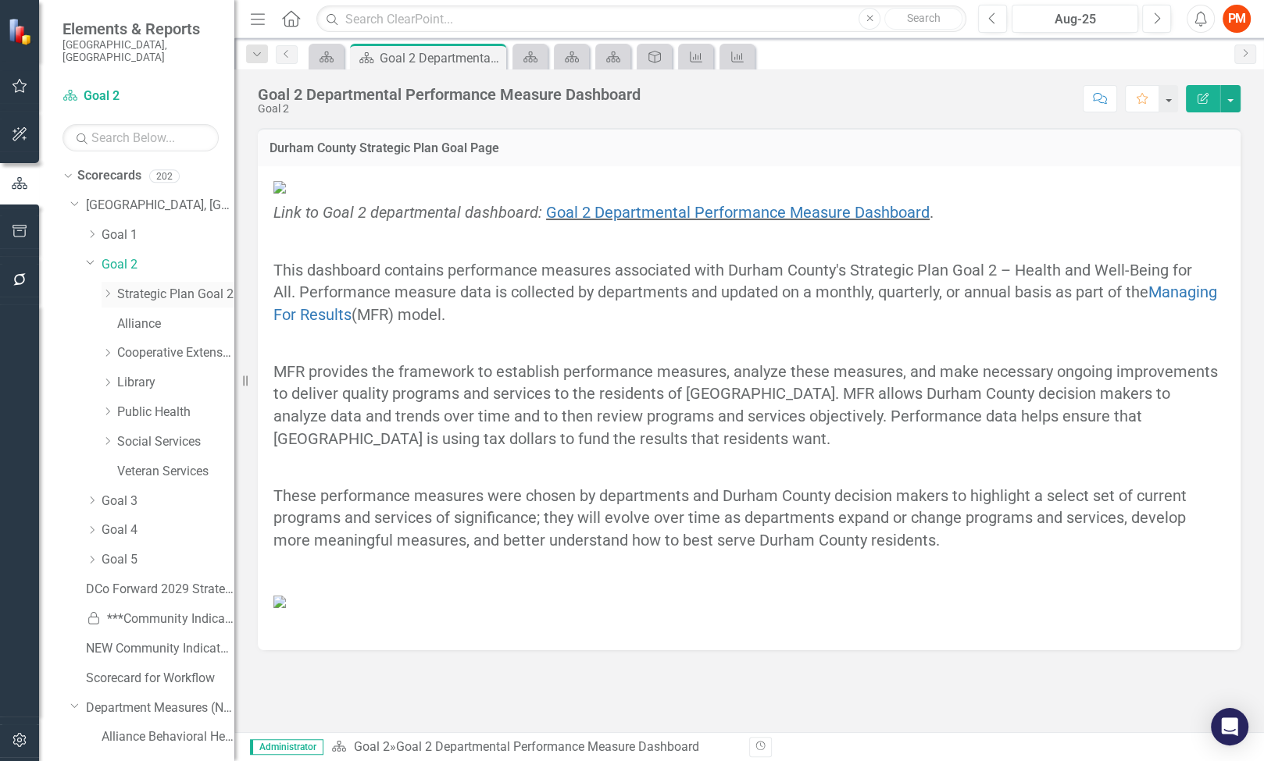
click at [130, 286] on link "Strategic Plan Goal 2" at bounding box center [175, 295] width 117 height 18
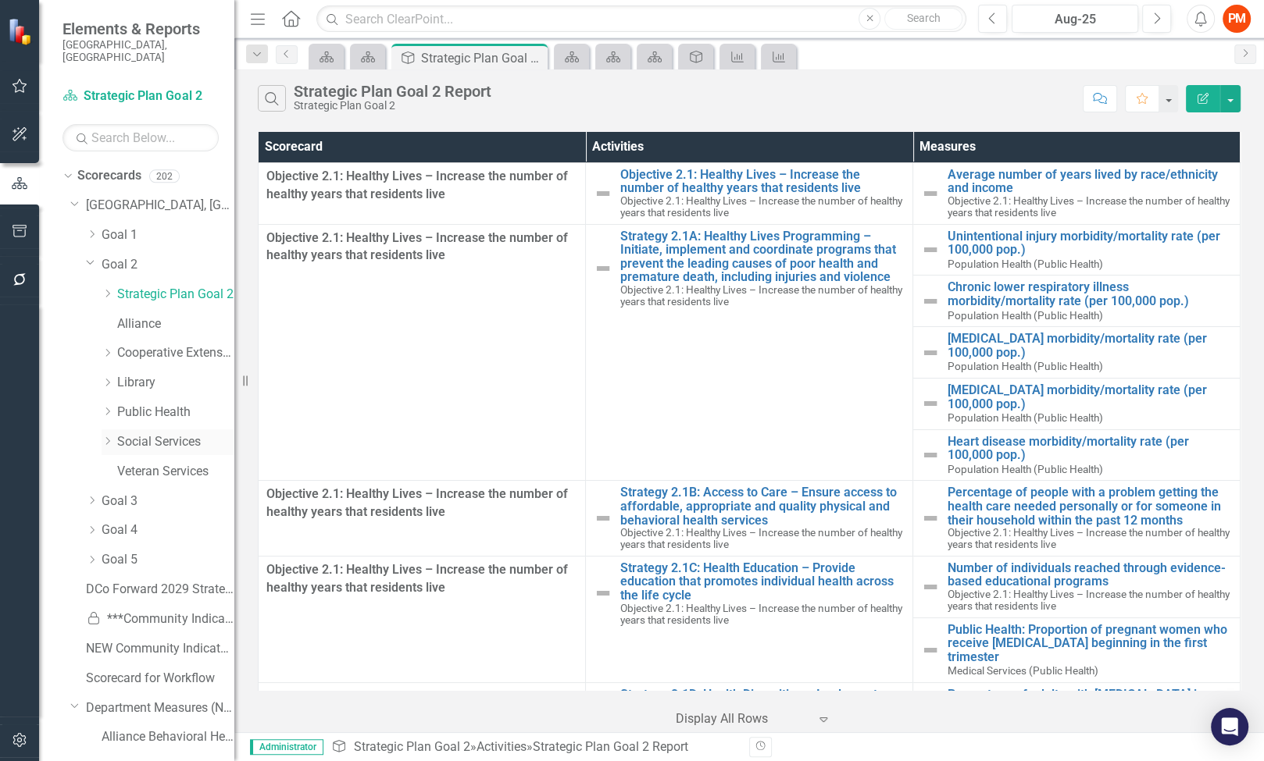
click at [177, 433] on link "Social Services" at bounding box center [175, 442] width 117 height 18
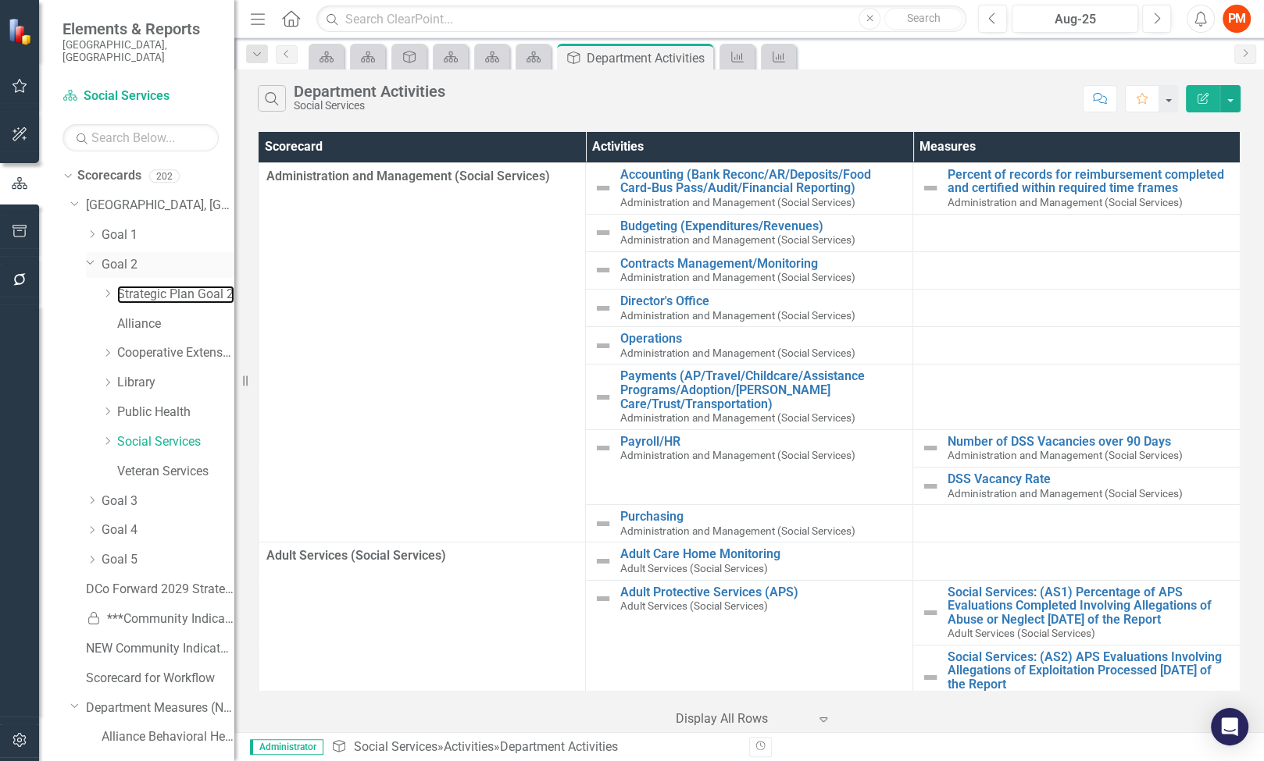
click at [131, 286] on link "Strategic Plan Goal 2" at bounding box center [175, 295] width 117 height 18
click at [127, 256] on link "Goal 2" at bounding box center [168, 265] width 133 height 18
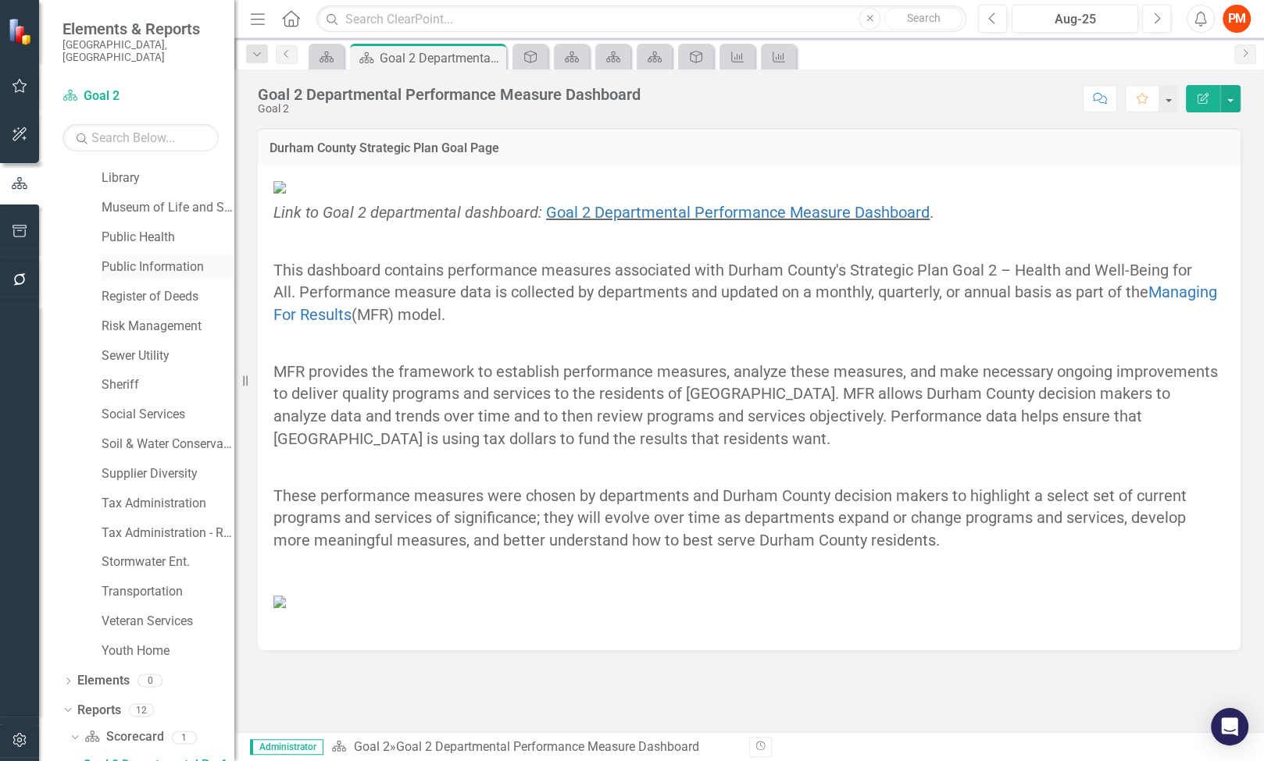
scroll to position [1299, 0]
